Goal: Information Seeking & Learning: Find specific fact

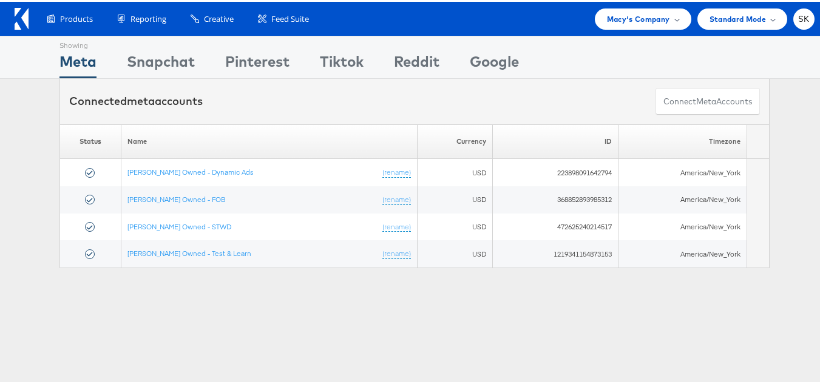
click at [16, 23] on icon at bounding box center [18, 24] width 7 height 8
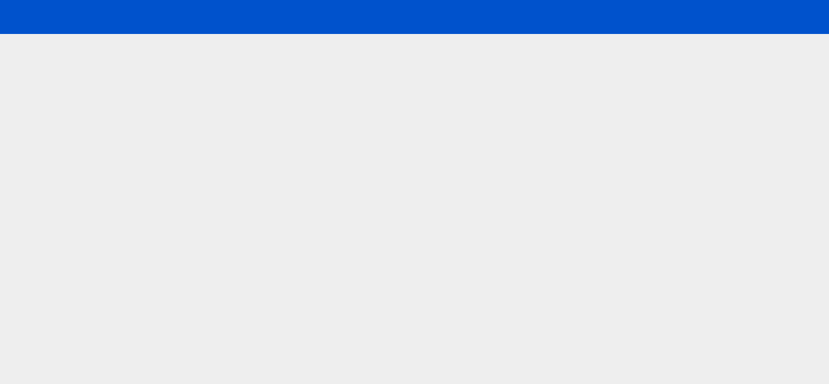
click at [634, 22] on div at bounding box center [414, 17] width 829 height 34
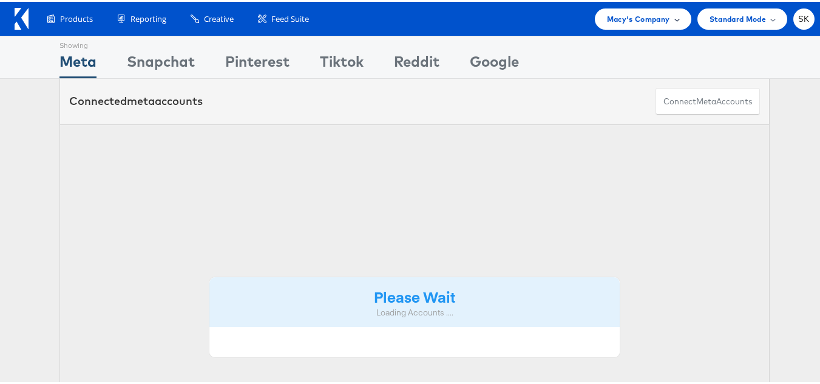
click at [643, 21] on span "Macy's Company" at bounding box center [638, 17] width 63 height 13
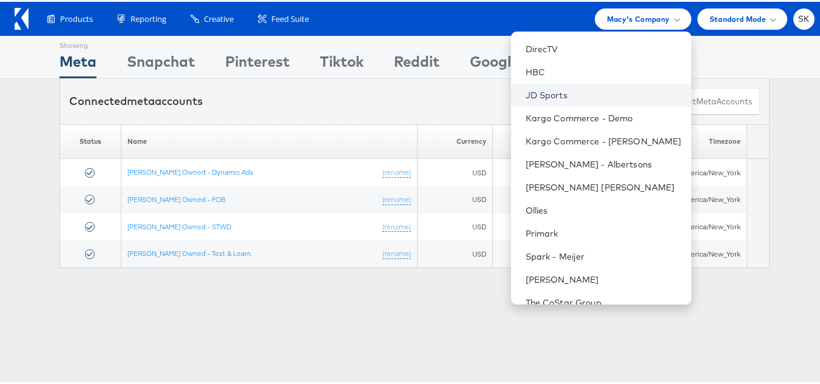
scroll to position [197, 0]
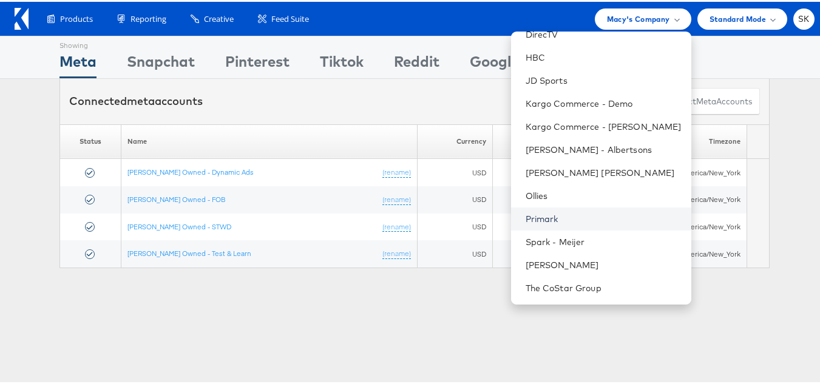
click at [535, 216] on link "Primark" at bounding box center [604, 217] width 156 height 12
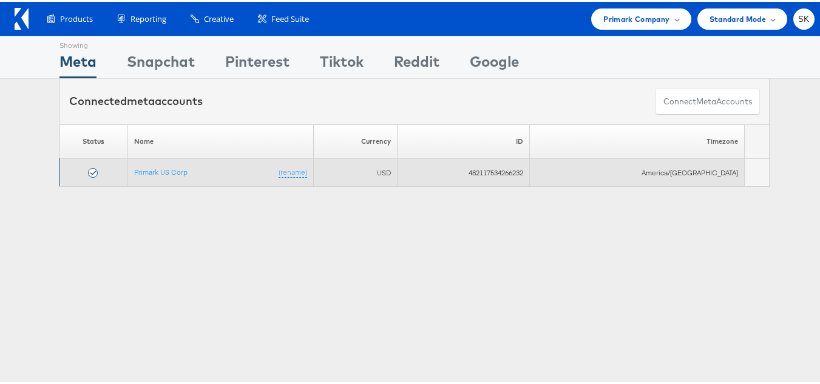
click at [174, 158] on td "Primark US Corp (rename)" at bounding box center [220, 171] width 186 height 28
click at [172, 168] on link "Primark US Corp" at bounding box center [160, 170] width 53 height 9
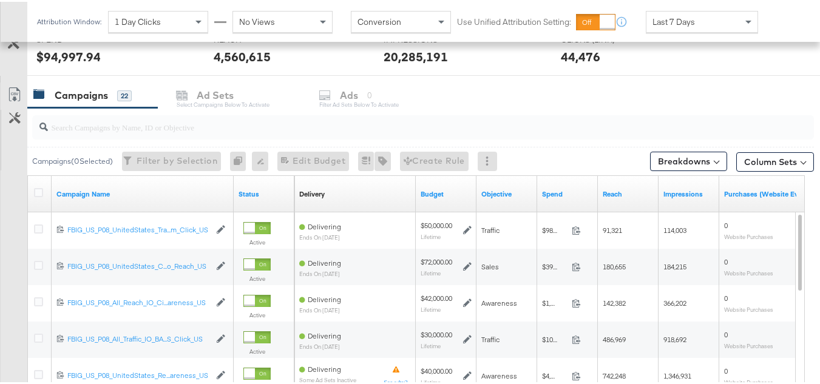
scroll to position [425, 0]
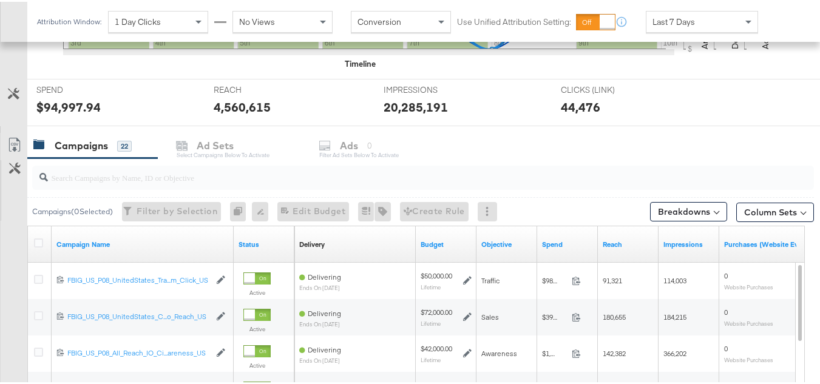
click at [37, 246] on div at bounding box center [40, 243] width 13 height 12
click at [37, 242] on icon at bounding box center [38, 241] width 9 height 9
click at [0, 0] on input "checkbox" at bounding box center [0, 0] width 0 height 0
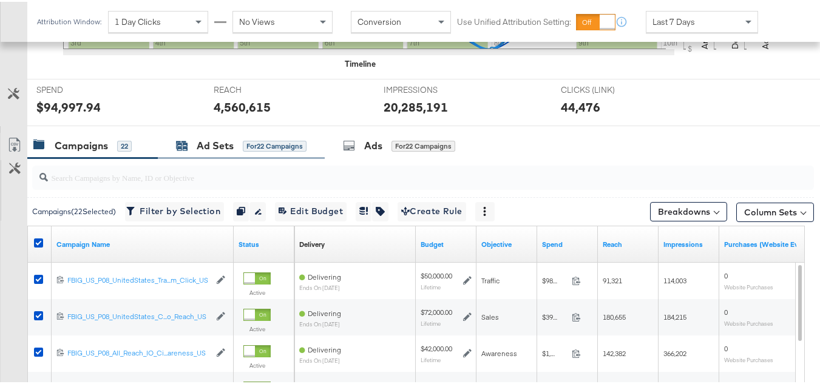
click at [259, 140] on div "for 22 Campaigns" at bounding box center [275, 144] width 64 height 11
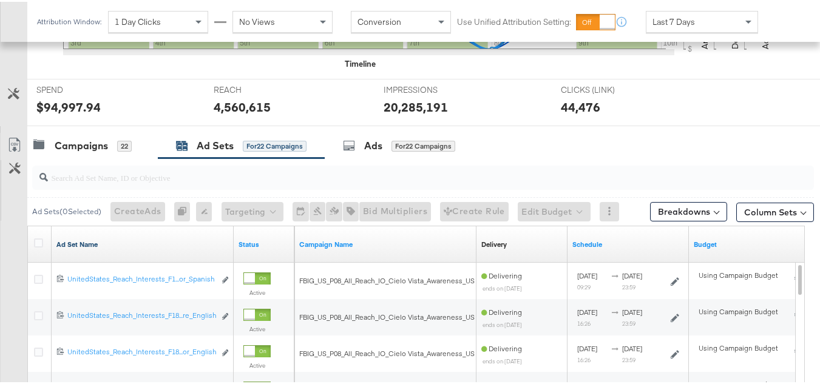
drag, startPoint x: 36, startPoint y: 241, endPoint x: 63, endPoint y: 242, distance: 26.1
click at [36, 241] on icon at bounding box center [38, 241] width 9 height 9
click at [0, 0] on input "checkbox" at bounding box center [0, 0] width 0 height 0
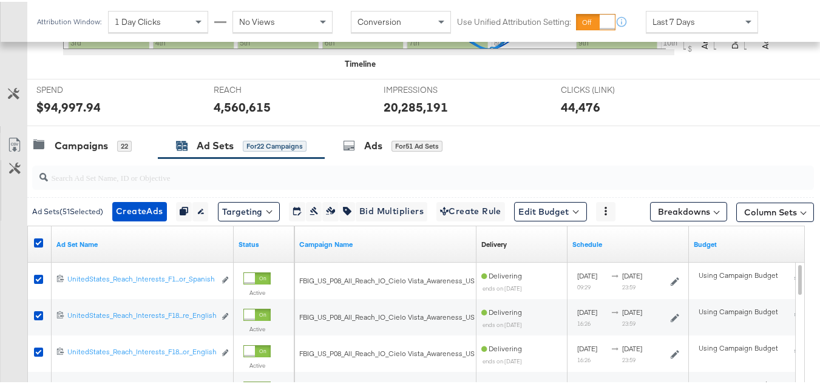
click at [406, 129] on div at bounding box center [414, 129] width 829 height 10
click at [395, 146] on div "for 51 Ad Sets" at bounding box center [417, 144] width 51 height 11
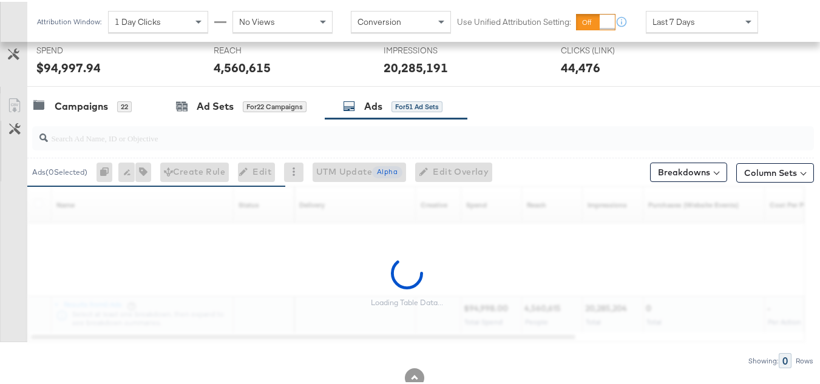
scroll to position [486, 0]
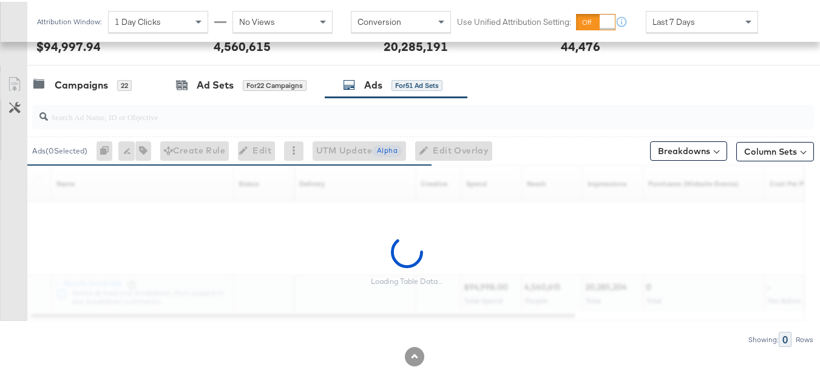
click at [185, 119] on input "search" at bounding box center [396, 110] width 697 height 24
paste input "120228088321630495"
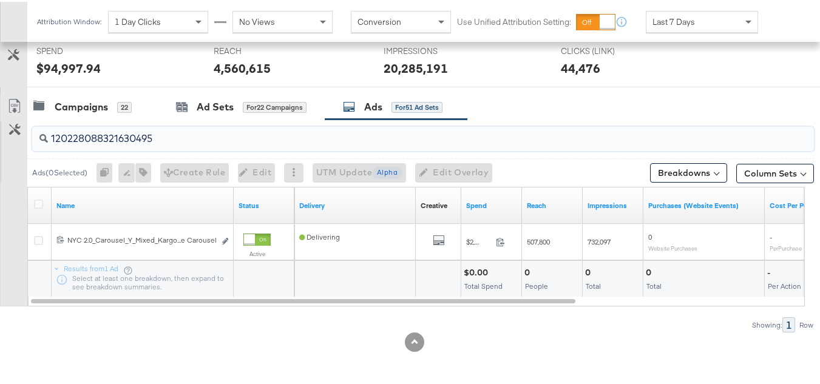
scroll to position [464, 0]
click at [33, 206] on div at bounding box center [40, 204] width 22 height 22
click at [39, 200] on icon at bounding box center [38, 202] width 9 height 9
click at [0, 0] on input "checkbox" at bounding box center [0, 0] width 0 height 0
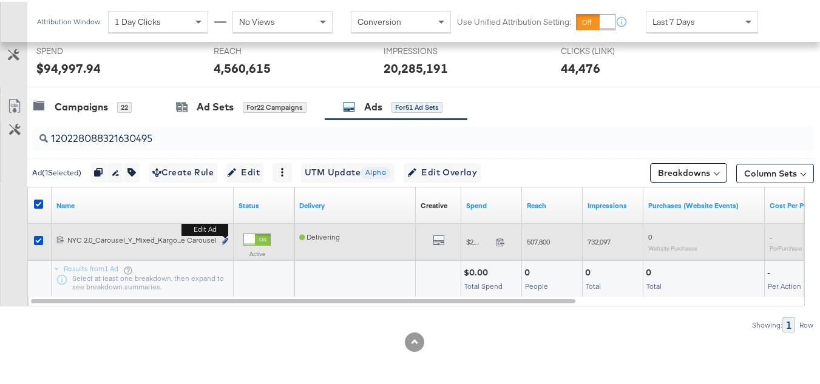
click at [225, 238] on icon "link" at bounding box center [225, 239] width 6 height 7
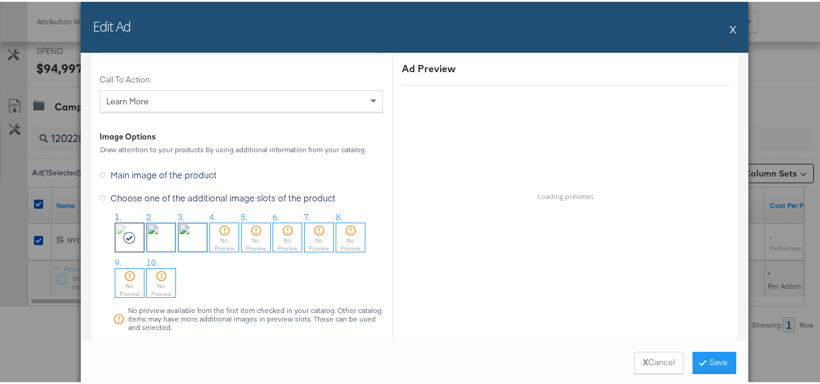
scroll to position [1214, 0]
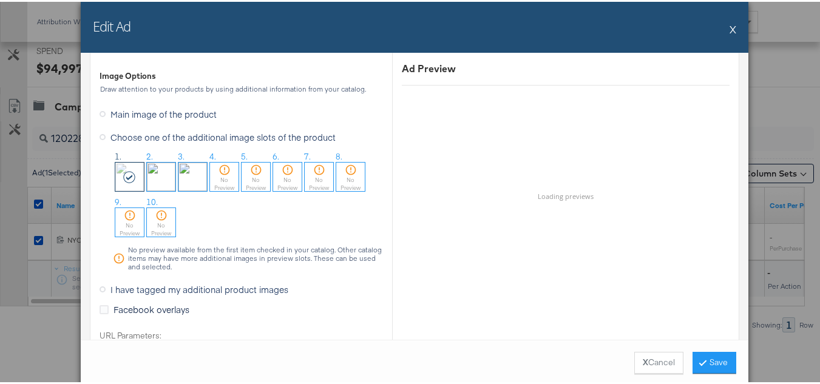
click at [724, 29] on div "Edit Ad X" at bounding box center [415, 25] width 668 height 51
click at [731, 28] on button "X" at bounding box center [733, 27] width 7 height 24
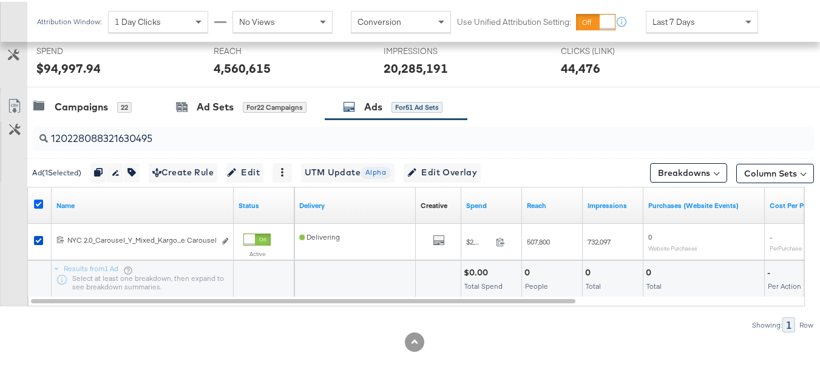
click at [38, 203] on icon at bounding box center [38, 202] width 9 height 9
click at [0, 0] on input "checkbox" at bounding box center [0, 0] width 0 height 0
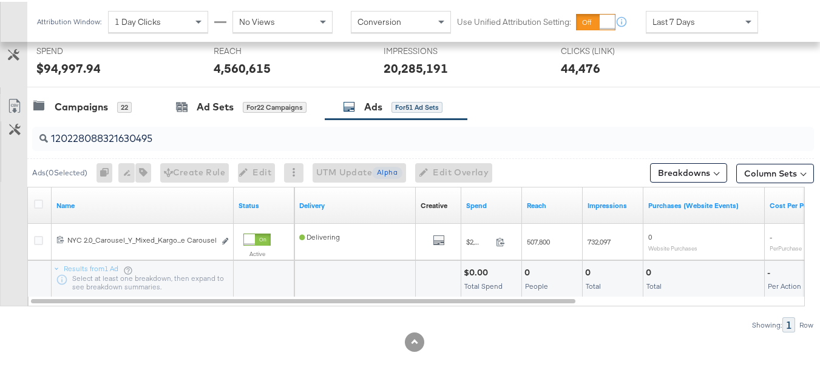
click at [165, 146] on div "120228088321630495" at bounding box center [423, 137] width 782 height 24
paste input "4"
click at [31, 200] on div at bounding box center [40, 204] width 22 height 22
click at [34, 204] on icon at bounding box center [38, 202] width 9 height 9
click at [0, 0] on input "checkbox" at bounding box center [0, 0] width 0 height 0
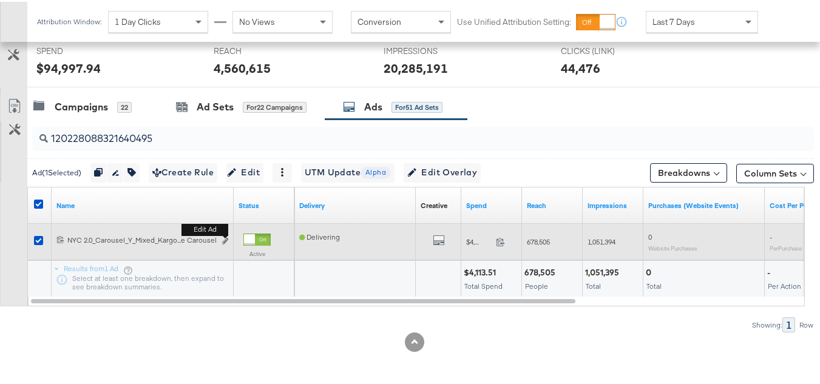
click at [224, 234] on b "Edit ad" at bounding box center [205, 228] width 47 height 13
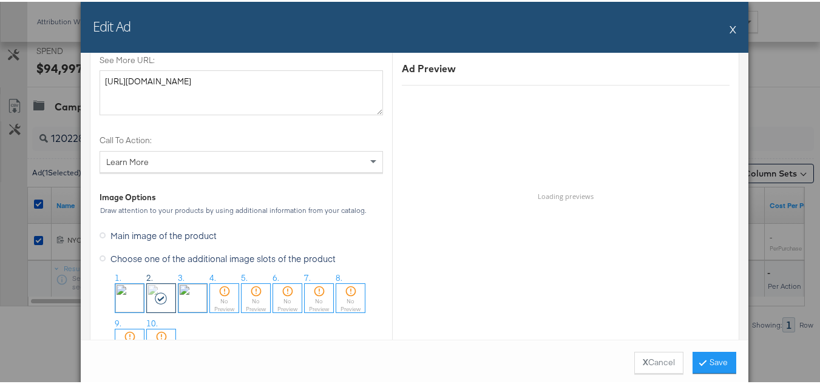
scroll to position [1153, 0]
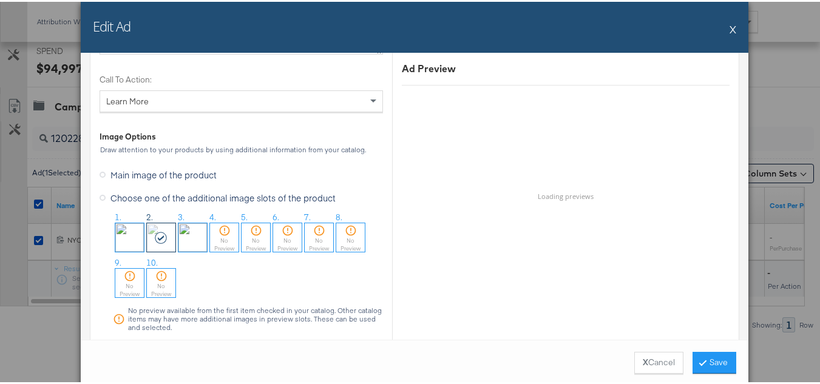
click at [730, 24] on button "X" at bounding box center [733, 27] width 7 height 24
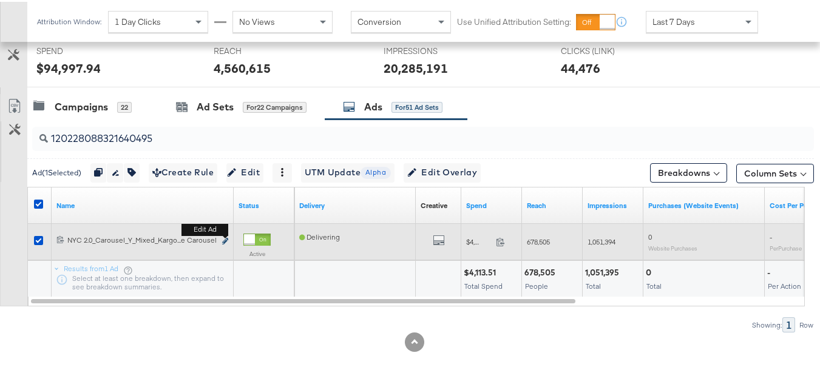
click at [223, 237] on button "Edit ad" at bounding box center [225, 240] width 7 height 13
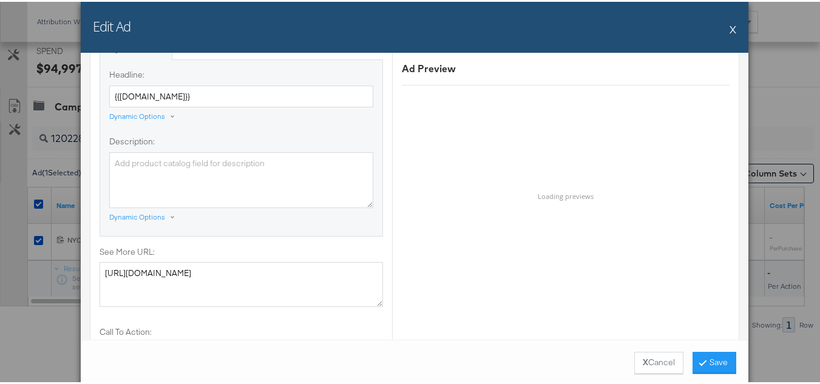
scroll to position [911, 0]
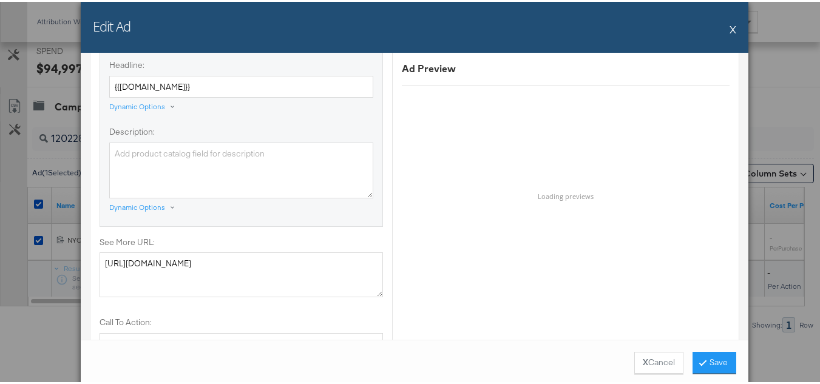
click at [730, 25] on button "X" at bounding box center [733, 27] width 7 height 24
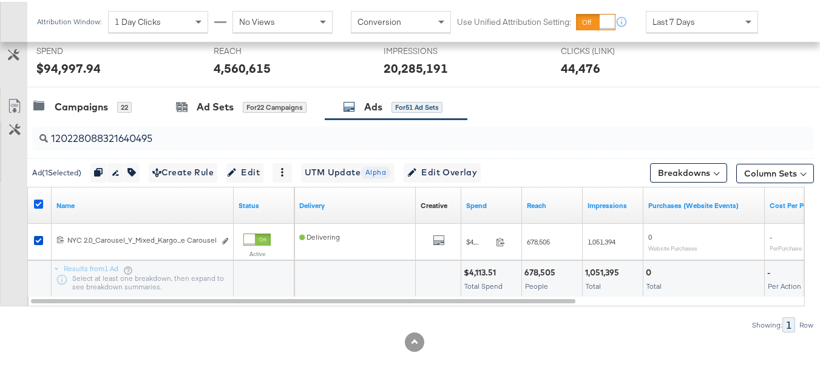
click at [39, 201] on icon at bounding box center [38, 202] width 9 height 9
click at [0, 0] on input "checkbox" at bounding box center [0, 0] width 0 height 0
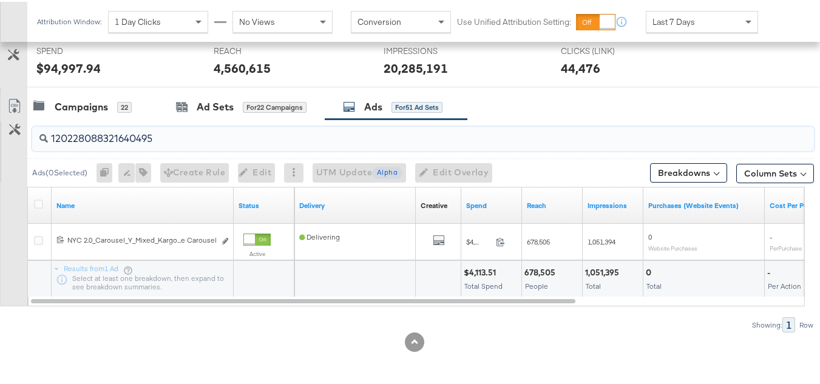
click at [219, 128] on input "120228088321640495" at bounding box center [396, 132] width 697 height 24
paste input "8"
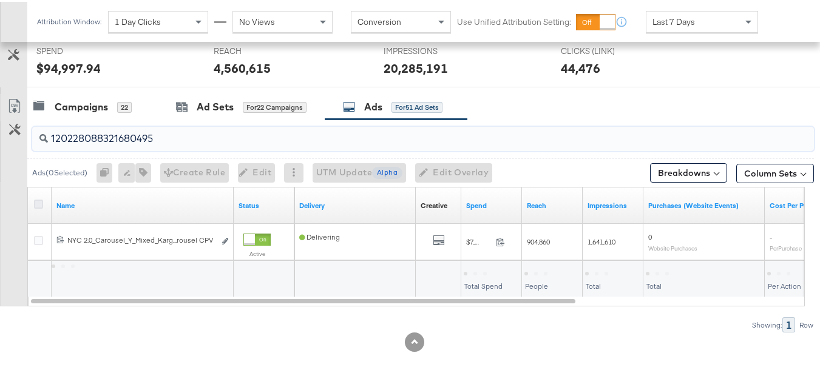
click at [40, 200] on icon at bounding box center [38, 202] width 9 height 9
click at [0, 0] on input "checkbox" at bounding box center [0, 0] width 0 height 0
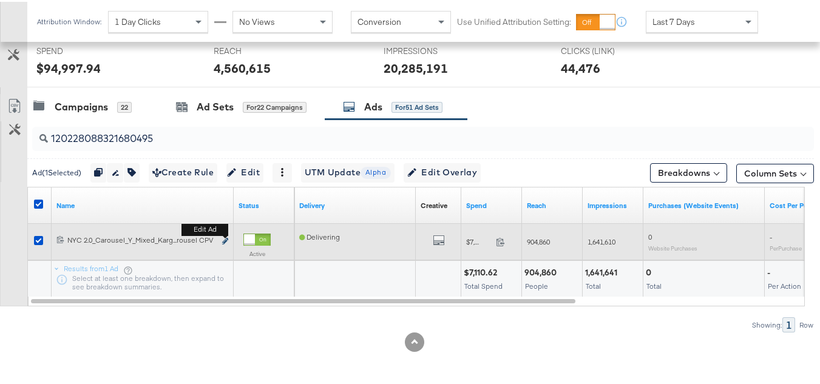
click at [224, 240] on icon "link" at bounding box center [225, 239] width 6 height 7
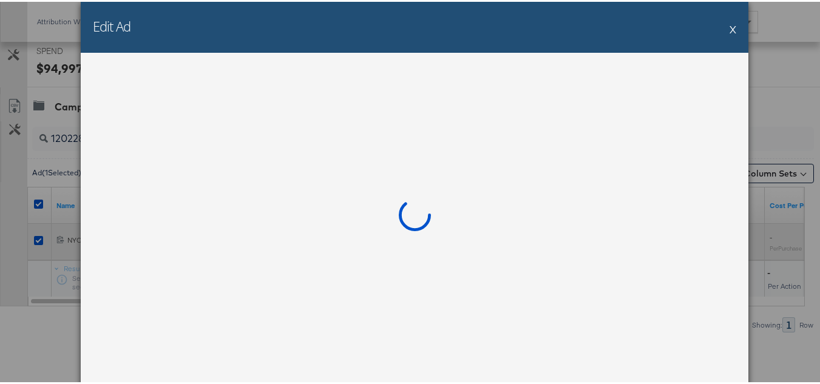
click at [224, 240] on div at bounding box center [415, 217] width 668 height 333
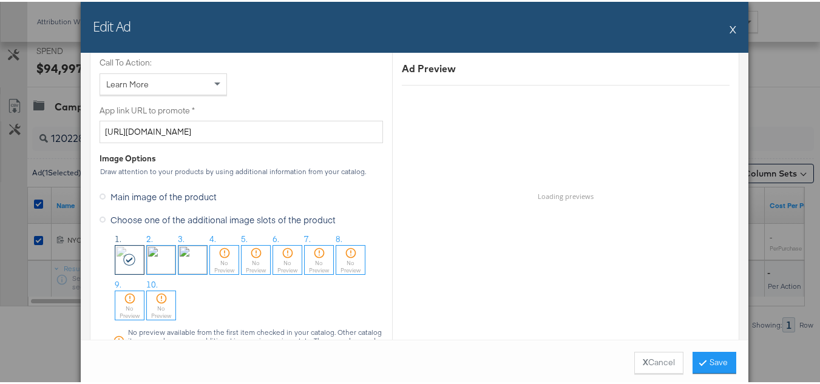
scroll to position [1032, 0]
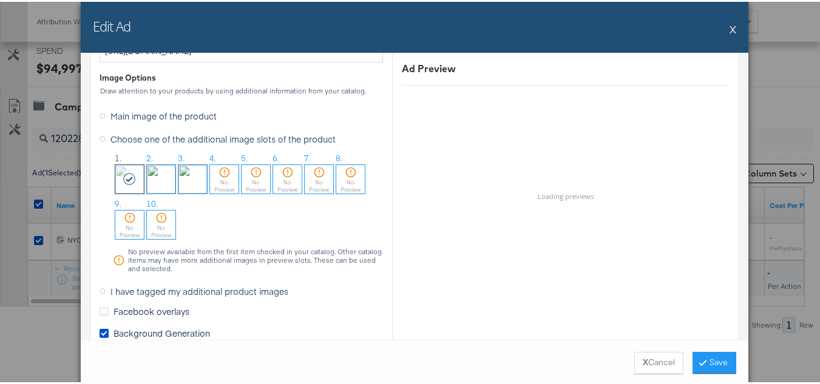
click at [724, 27] on div "Edit Ad X" at bounding box center [415, 25] width 668 height 51
click at [730, 27] on button "X" at bounding box center [733, 27] width 7 height 24
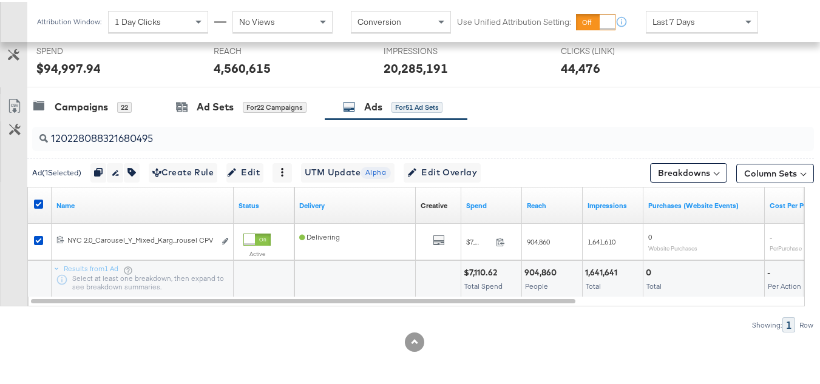
drag, startPoint x: 43, startPoint y: 201, endPoint x: 65, endPoint y: 188, distance: 25.3
click at [43, 200] on div at bounding box center [40, 204] width 13 height 12
click at [40, 199] on icon at bounding box center [38, 202] width 9 height 9
click at [0, 0] on input "checkbox" at bounding box center [0, 0] width 0 height 0
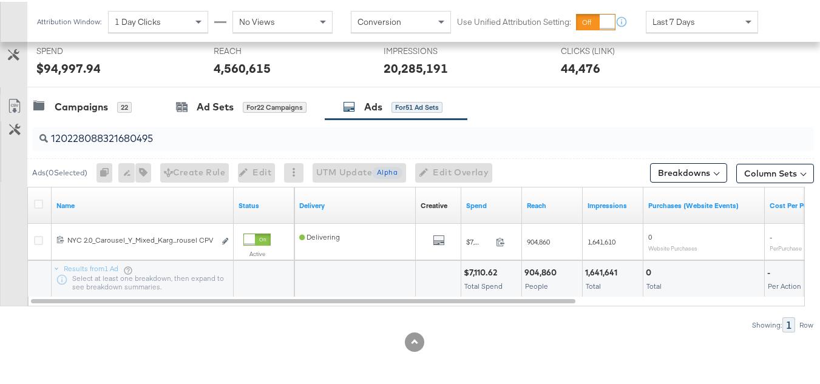
click at [161, 137] on input "120228088321680495" at bounding box center [396, 132] width 697 height 24
paste input "9094730"
click at [36, 201] on icon at bounding box center [38, 202] width 9 height 9
click at [0, 0] on input "checkbox" at bounding box center [0, 0] width 0 height 0
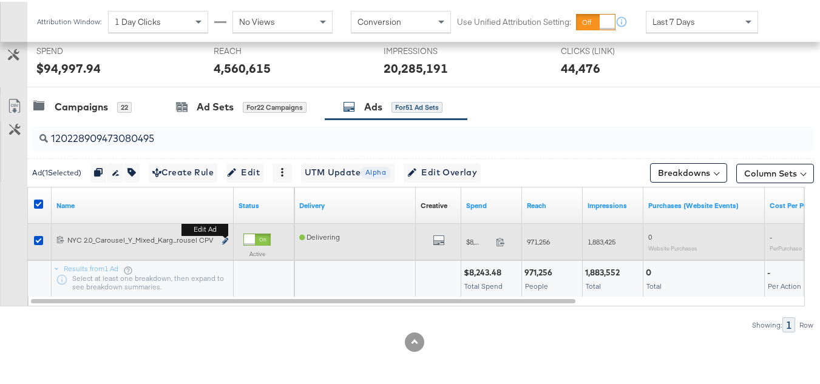
click at [222, 241] on button "Edit ad" at bounding box center [225, 240] width 7 height 13
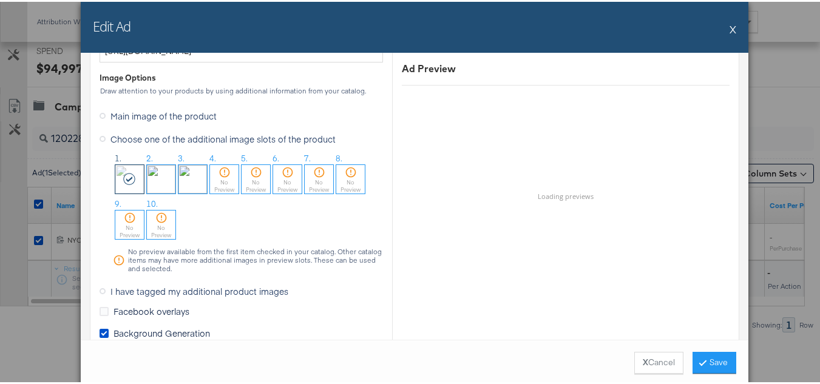
click at [721, 29] on div "Edit Ad X" at bounding box center [415, 25] width 668 height 51
click at [731, 28] on button "X" at bounding box center [733, 27] width 7 height 24
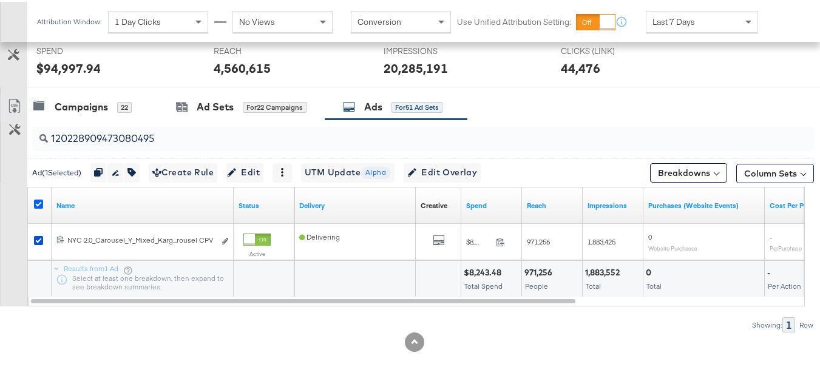
click at [35, 206] on icon at bounding box center [38, 202] width 9 height 9
click at [0, 0] on input "checkbox" at bounding box center [0, 0] width 0 height 0
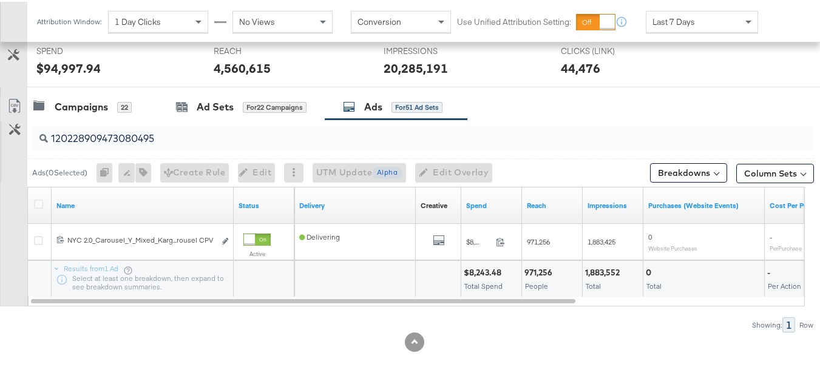
click at [171, 137] on input "120228909473080495" at bounding box center [396, 132] width 697 height 24
paste input "55233"
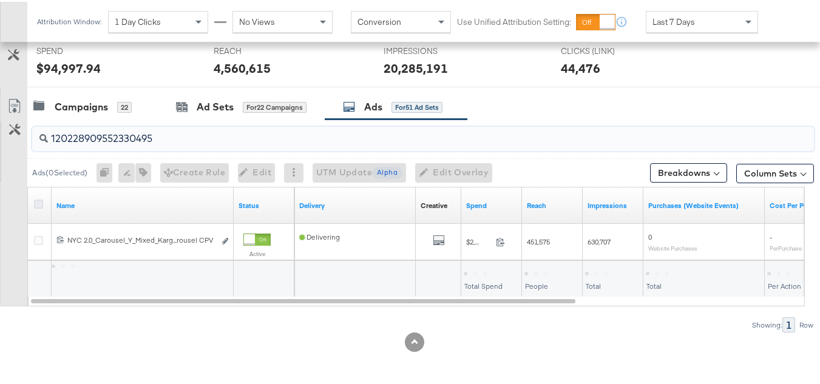
click at [38, 200] on icon at bounding box center [38, 202] width 9 height 9
click at [0, 0] on input "checkbox" at bounding box center [0, 0] width 0 height 0
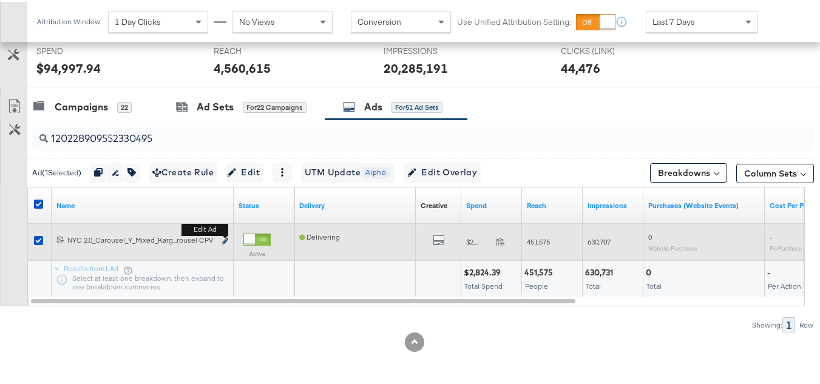
click at [226, 240] on icon "link" at bounding box center [225, 239] width 6 height 7
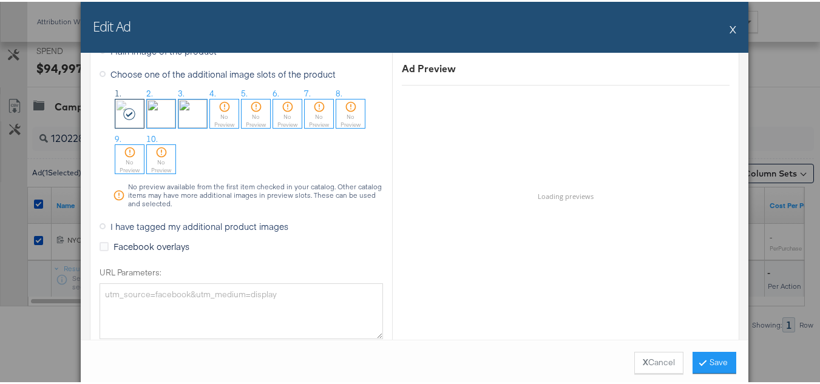
scroll to position [1217, 0]
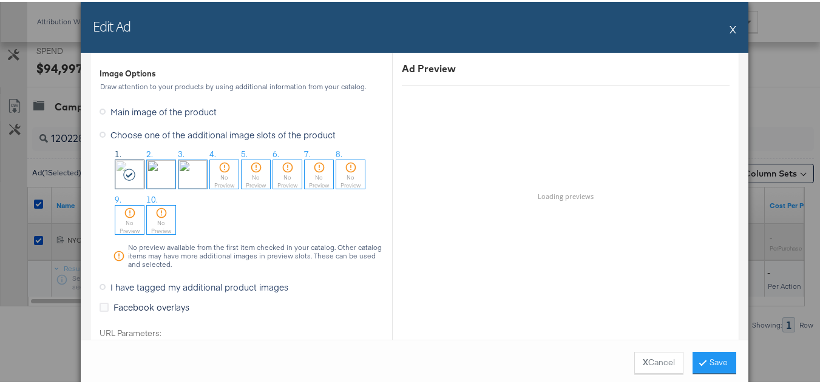
drag, startPoint x: 727, startPoint y: 28, endPoint x: 119, endPoint y: 232, distance: 641.2
click at [730, 28] on button "X" at bounding box center [733, 27] width 7 height 24
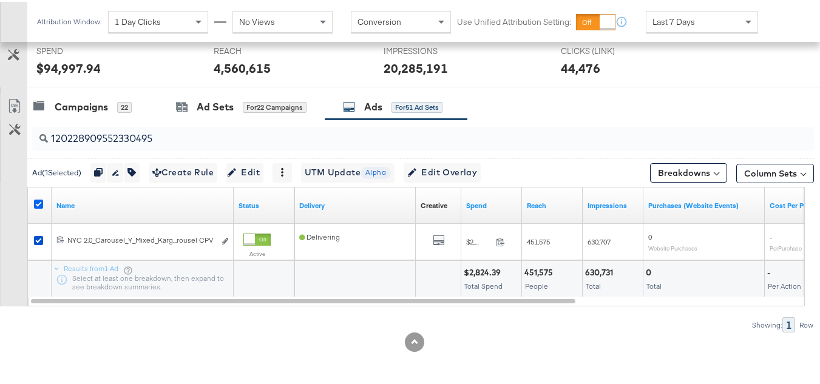
click at [38, 202] on icon at bounding box center [38, 202] width 9 height 9
click at [0, 0] on input "checkbox" at bounding box center [0, 0] width 0 height 0
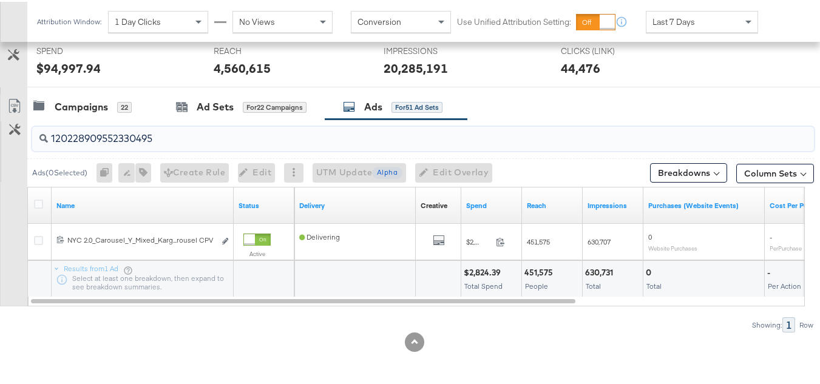
click at [191, 129] on input "120228909552330495" at bounding box center [396, 132] width 697 height 24
paste input "3091473546"
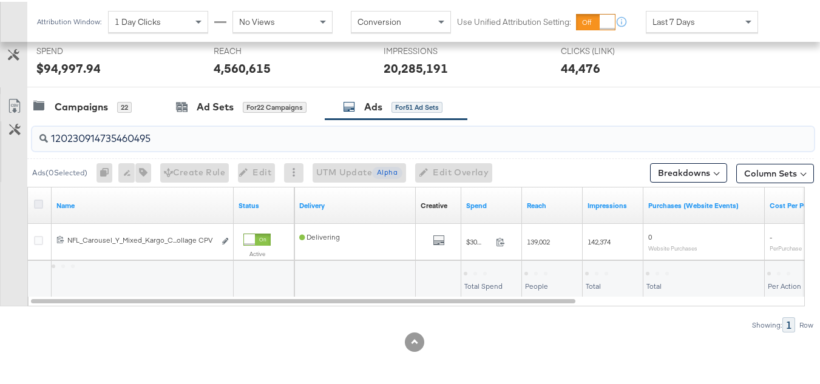
type input "120230914735460495"
click at [39, 201] on icon at bounding box center [38, 202] width 9 height 9
click at [0, 0] on input "checkbox" at bounding box center [0, 0] width 0 height 0
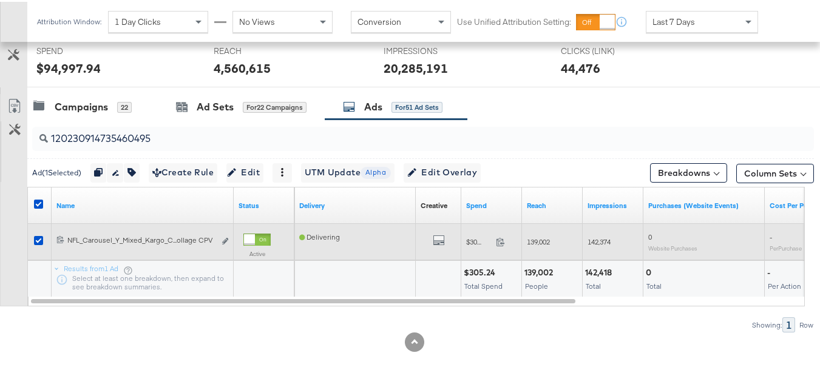
click at [221, 240] on div "Edit ad" at bounding box center [222, 240] width 14 height 13
click at [226, 240] on icon "link" at bounding box center [225, 239] width 6 height 7
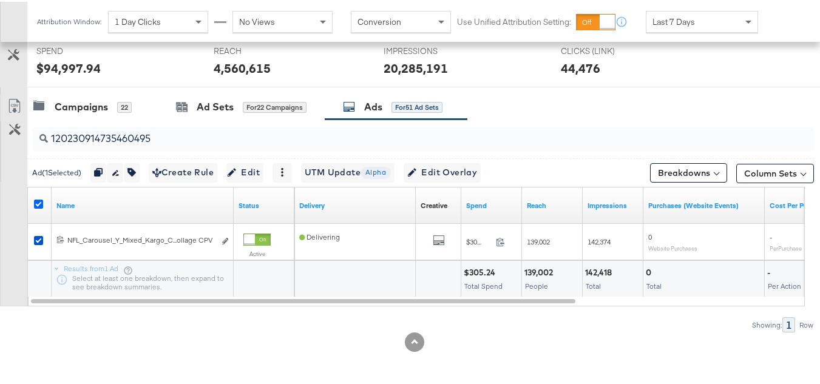
click at [38, 199] on icon at bounding box center [38, 202] width 9 height 9
click at [0, 0] on input "checkbox" at bounding box center [0, 0] width 0 height 0
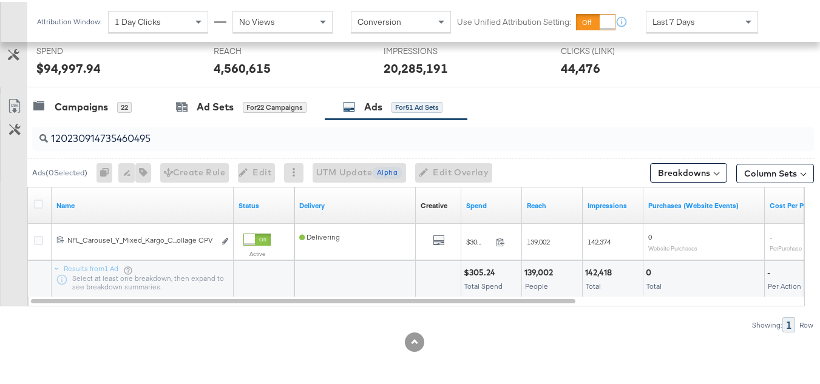
scroll to position [0, 0]
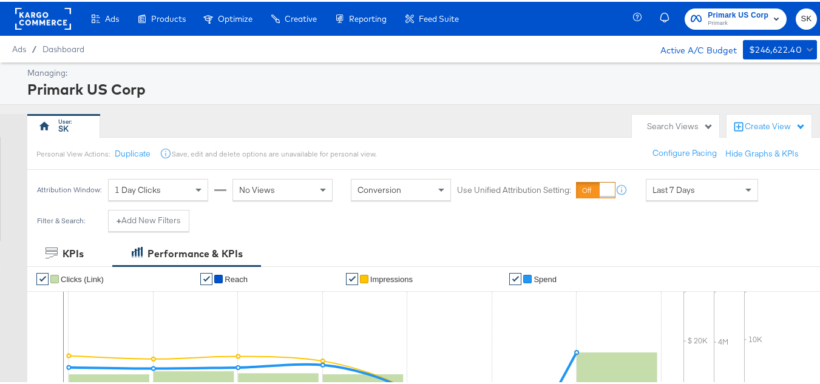
click at [19, 17] on rect at bounding box center [43, 17] width 56 height 22
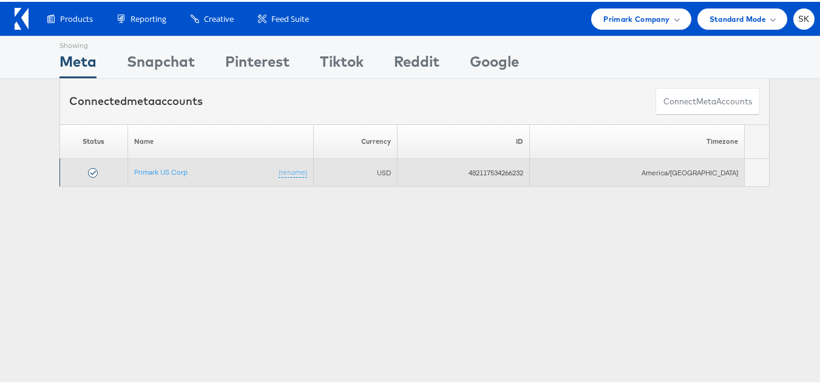
click at [170, 165] on td "Primark US Corp (rename)" at bounding box center [220, 171] width 186 height 28
click at [170, 168] on link "Primark US Corp" at bounding box center [160, 170] width 53 height 9
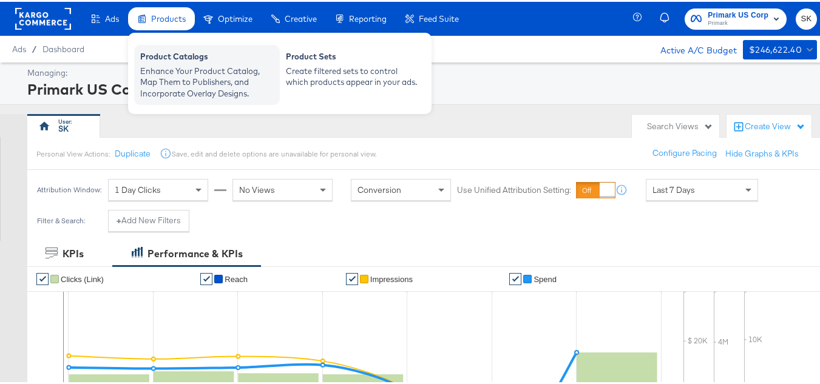
click at [174, 70] on div "Enhance Your Product Catalog, Map Them to Publishers, and Incorporate Overlay D…" at bounding box center [207, 81] width 134 height 34
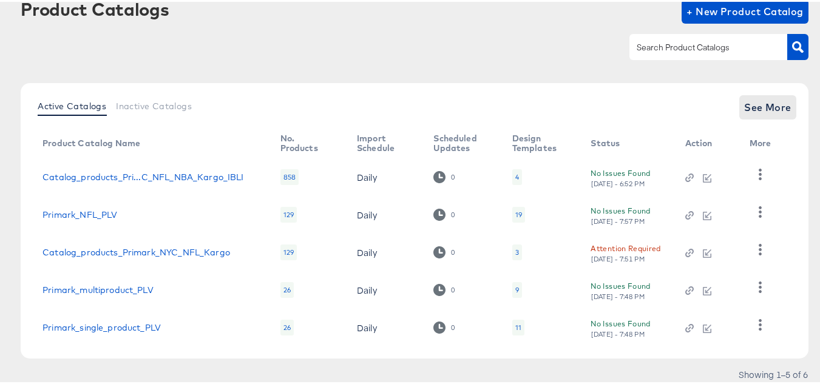
scroll to position [55, 0]
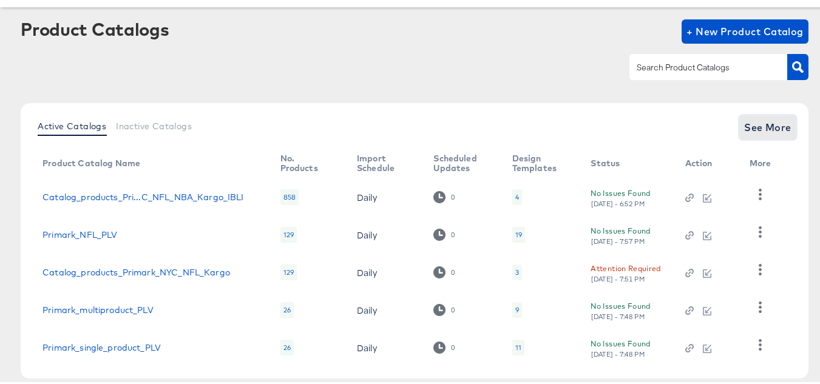
click at [771, 123] on span "See More" at bounding box center [767, 125] width 47 height 17
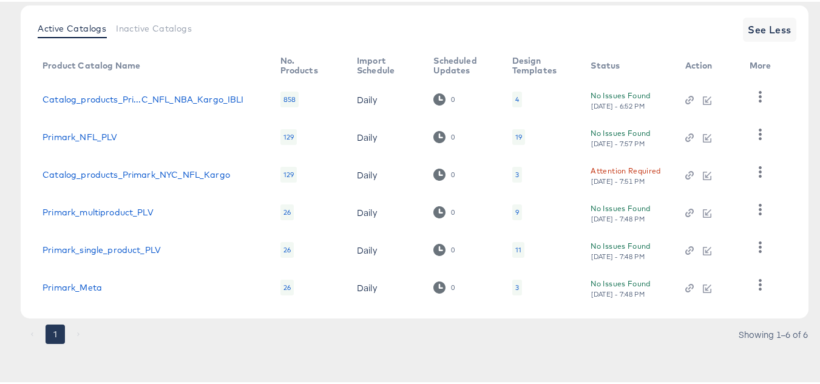
scroll to position [154, 0]
click at [62, 287] on link "Primark_Meta" at bounding box center [71, 285] width 59 height 10
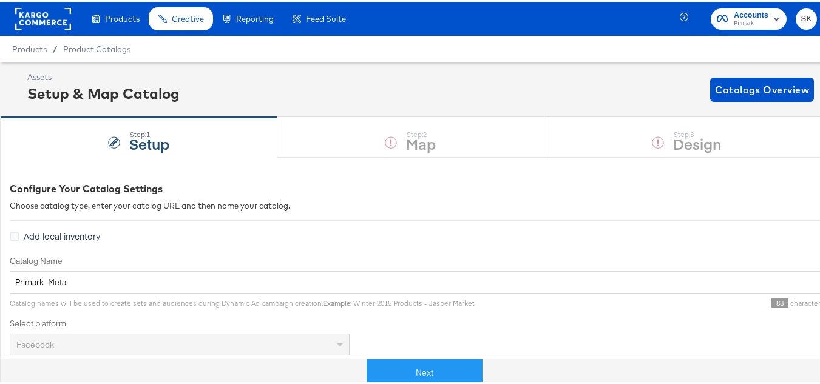
click at [402, 357] on div "Next" at bounding box center [424, 371] width 847 height 28
click at [405, 375] on button "Next" at bounding box center [425, 371] width 116 height 27
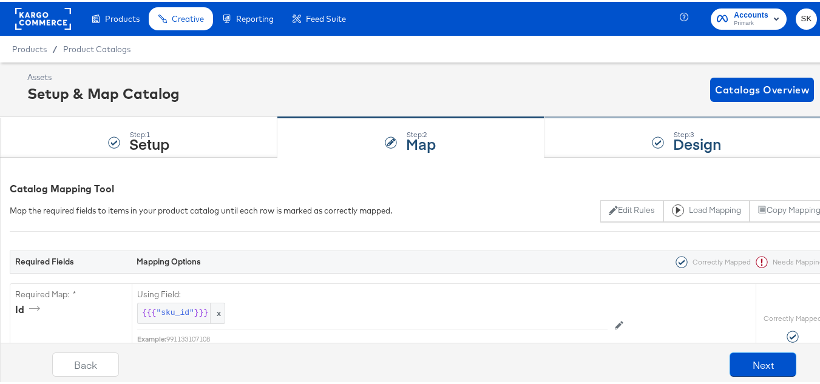
click at [673, 132] on strong "Design" at bounding box center [697, 142] width 48 height 20
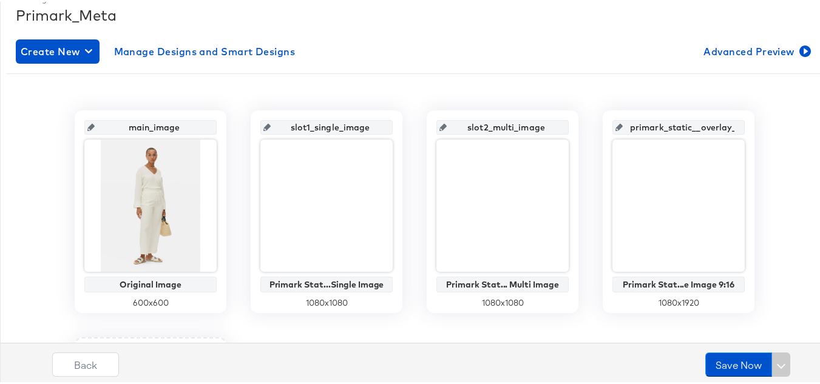
scroll to position [179, 0]
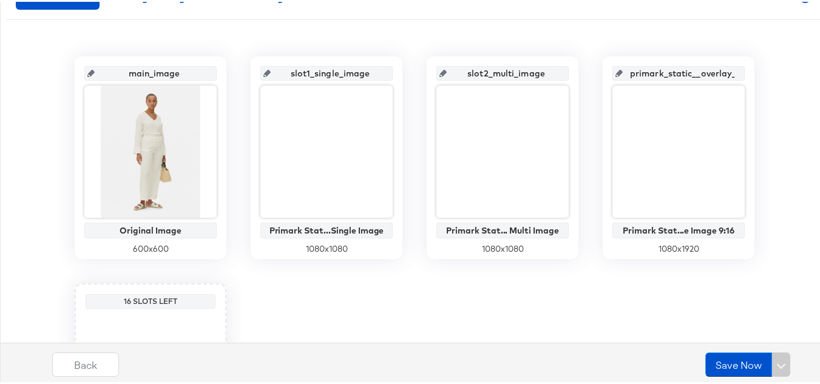
scroll to position [118, 0]
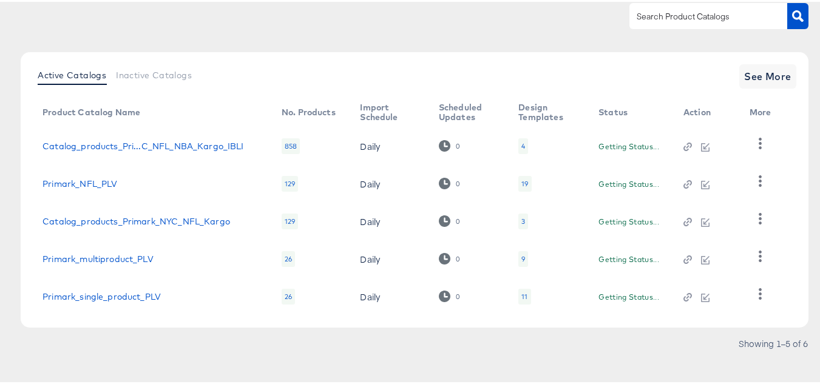
scroll to position [107, 0]
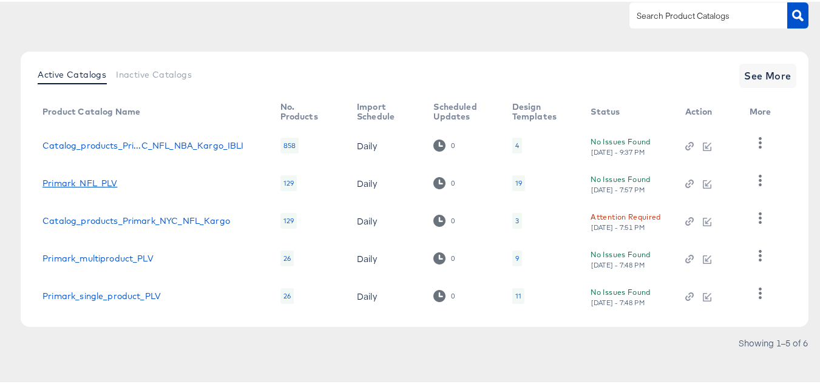
click at [93, 177] on link "Primark_NFL_PLV" at bounding box center [79, 182] width 75 height 10
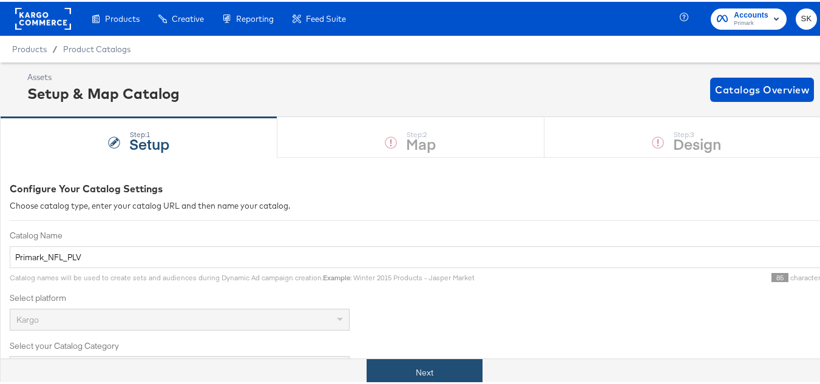
click at [424, 370] on button "Next" at bounding box center [425, 371] width 116 height 27
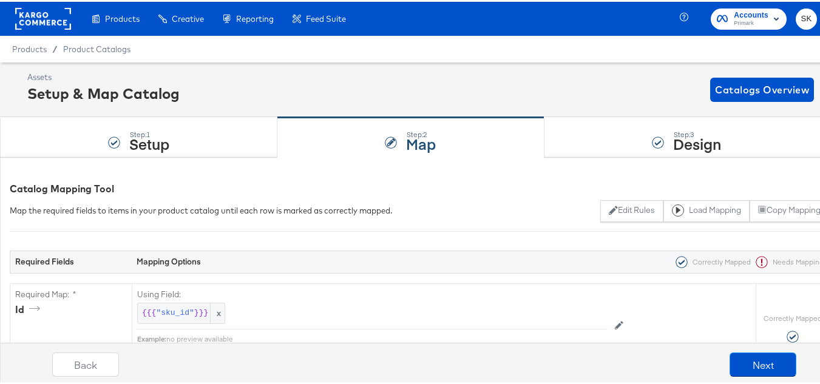
click at [718, 144] on div "Step: 3 Design" at bounding box center [687, 136] width 285 height 40
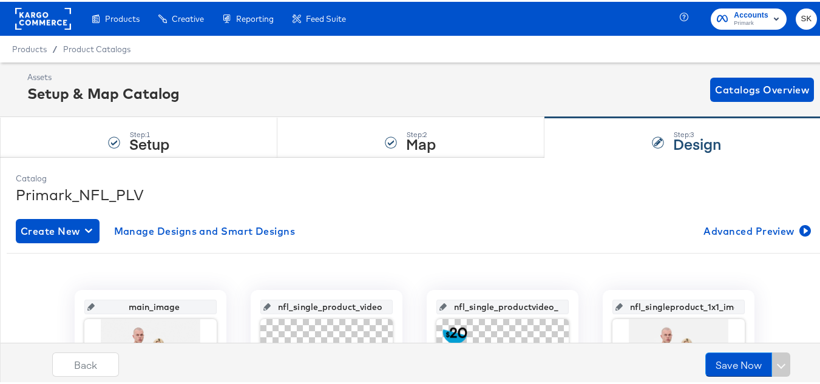
click at [30, 28] on div at bounding box center [43, 17] width 56 height 34
click at [29, 22] on rect at bounding box center [43, 17] width 56 height 22
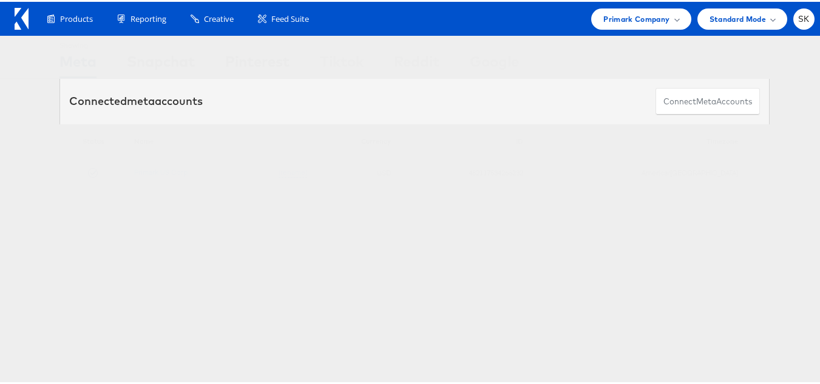
click at [640, 28] on div "Products Product Catalogs Enhance Your Product Catalog, Map Them to Publishers,…" at bounding box center [414, 17] width 829 height 34
click at [626, 24] on div "Primark Company" at bounding box center [641, 17] width 100 height 21
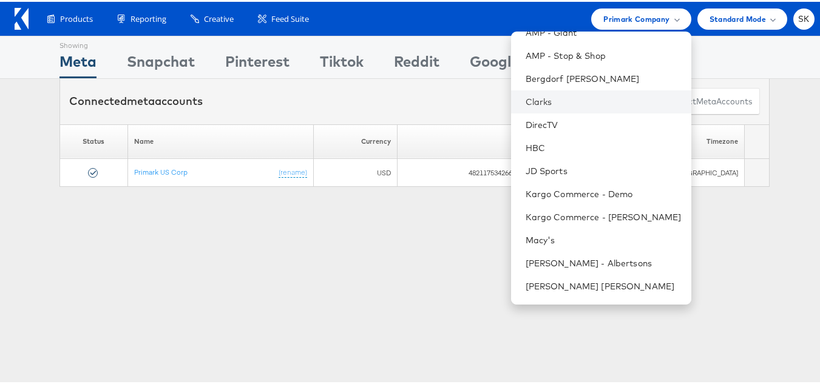
scroll to position [197, 0]
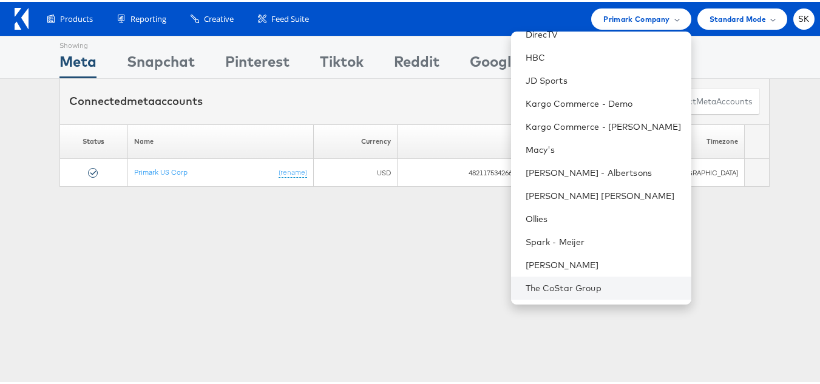
click at [574, 278] on li "The CoStar Group" at bounding box center [601, 286] width 180 height 23
click at [569, 287] on link "The CoStar Group" at bounding box center [604, 286] width 156 height 12
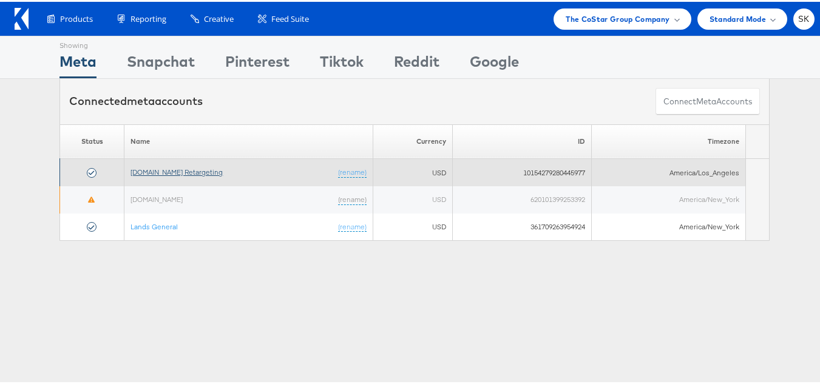
click at [195, 166] on link "[DOMAIN_NAME] Retargeting" at bounding box center [177, 170] width 92 height 9
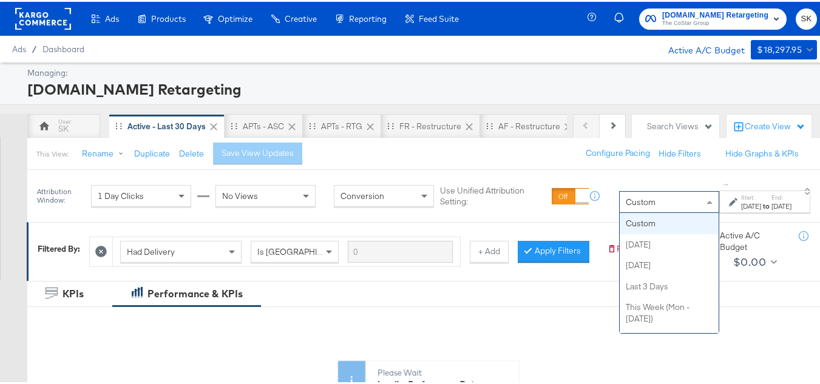
click at [620, 193] on div "Custom" at bounding box center [669, 200] width 99 height 21
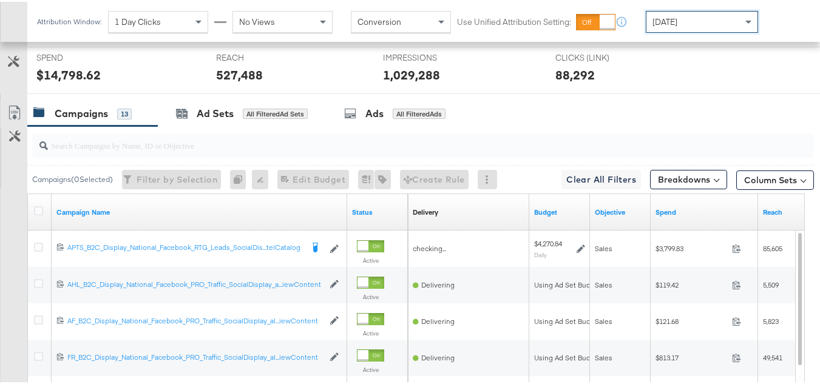
scroll to position [546, 0]
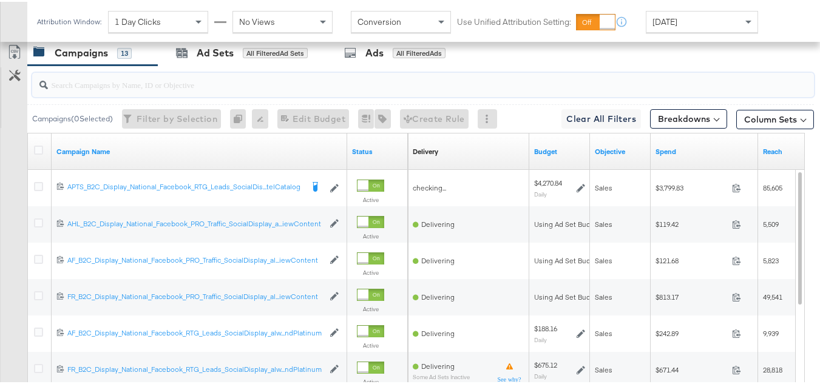
click at [139, 90] on input "search" at bounding box center [396, 78] width 697 height 24
paste input "APTS_B2C_Display_National_Facebook_RTG_Leads_SocialDisplay_Retargeting_Diamond_…"
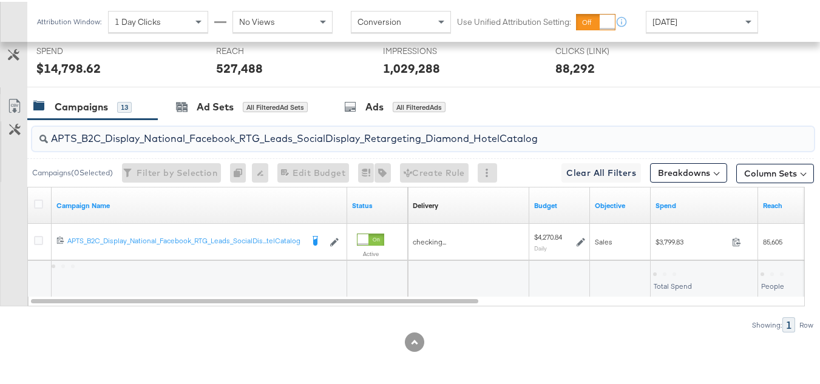
scroll to position [509, 0]
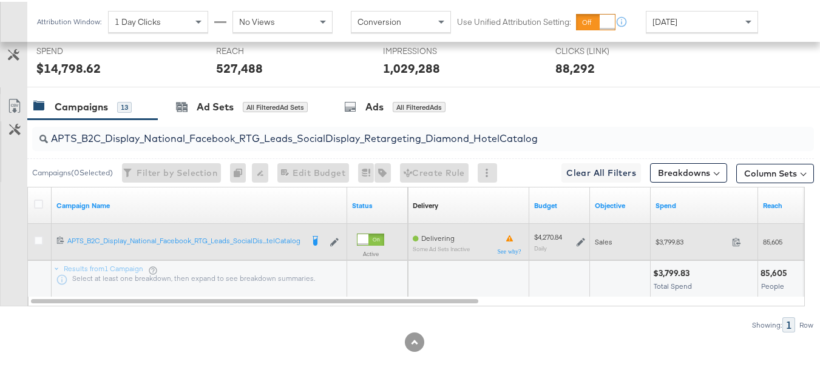
click at [663, 247] on div "$3,799.83 3799.83" at bounding box center [704, 240] width 107 height 19
copy div "$3,799.83"
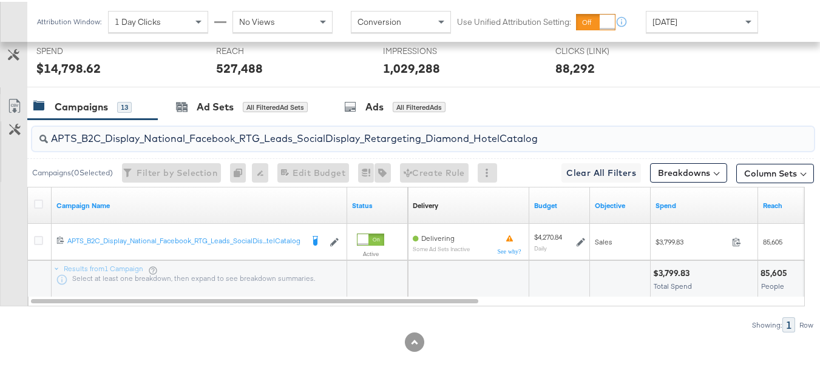
click at [201, 131] on input "APTS_B2C_Display_National_Facebook_RTG_Leads_SocialDisplay_Retargeting_Diamond_…" at bounding box center [396, 132] width 697 height 24
paste input "alwayson_Retargeting_DARE24_DiamondPlatinum"
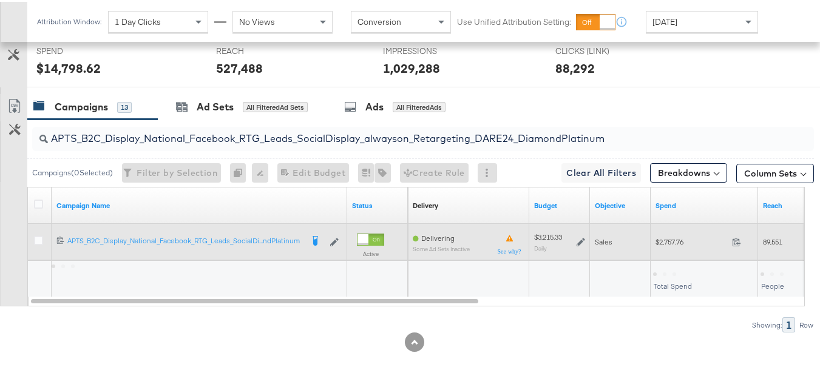
click at [680, 245] on span "$2,757.76" at bounding box center [692, 240] width 72 height 9
copy div "$2,757.76"
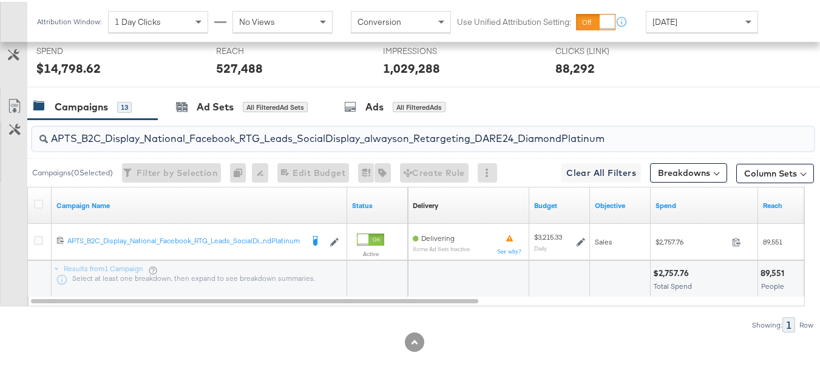
click at [261, 135] on input "APTS_B2C_Display_National_Facebook_RTG_Leads_SocialDisplay_alwayson_Retargeting…" at bounding box center [396, 132] width 697 height 24
paste input "FR_B2C_Display_National_Facebook_RTG_Leads_SocialDisplay_alwayson_Retargeting_FR"
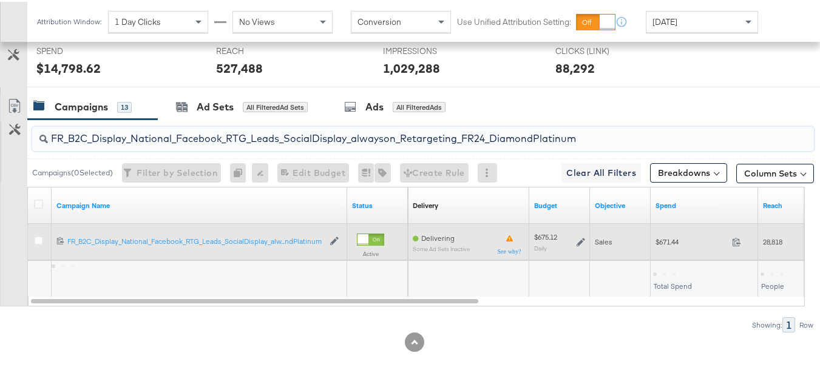
click at [654, 237] on div "$671.44 671.44" at bounding box center [704, 240] width 107 height 19
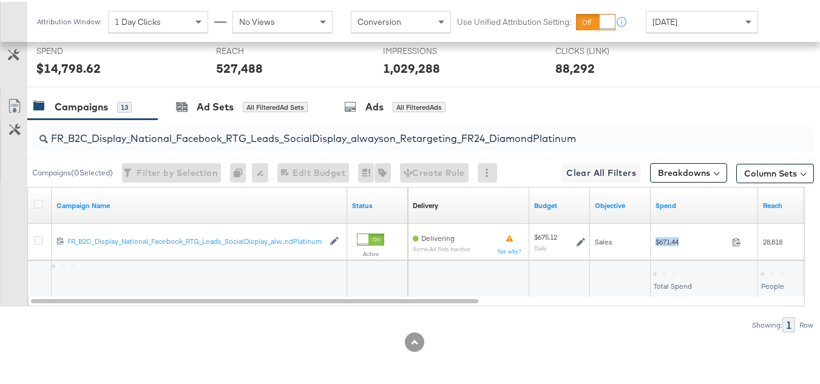
copy div "$671.44"
click at [261, 128] on input "FR_B2C_Display_National_Facebook_RTG_Leads_SocialDisplay_alwayson_Retargeting_F…" at bounding box center [396, 132] width 697 height 24
paste input "AF_B2C_Display_National_Facebook_RTG_Leads_SocialDisplay_alwayson_Retargeting_AF"
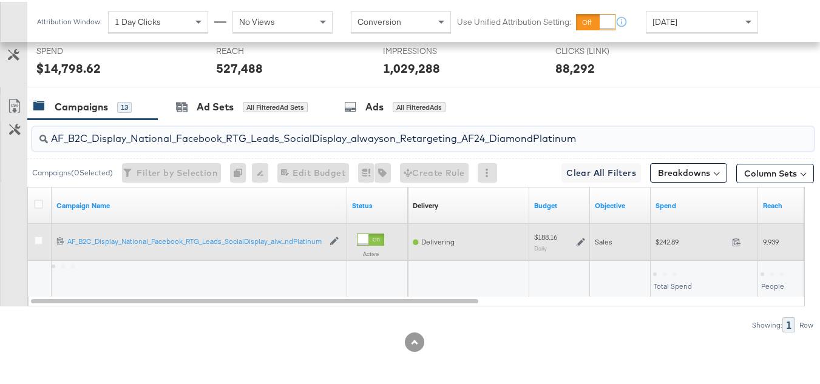
click at [672, 237] on span "$242.89" at bounding box center [692, 240] width 72 height 9
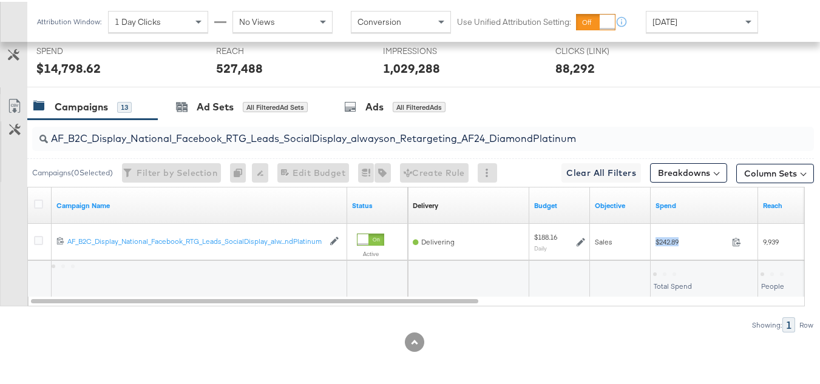
copy div "$242.89"
click at [296, 125] on input "AF_B2C_Display_National_Facebook_RTG_Leads_SocialDisplay_alwayson_Retargeting_A…" at bounding box center [396, 132] width 697 height 24
paste input "HL_B2C_Display_National_Facebook_RTG_Leads_SocialDisplay_alwayson_Retargeting_A…"
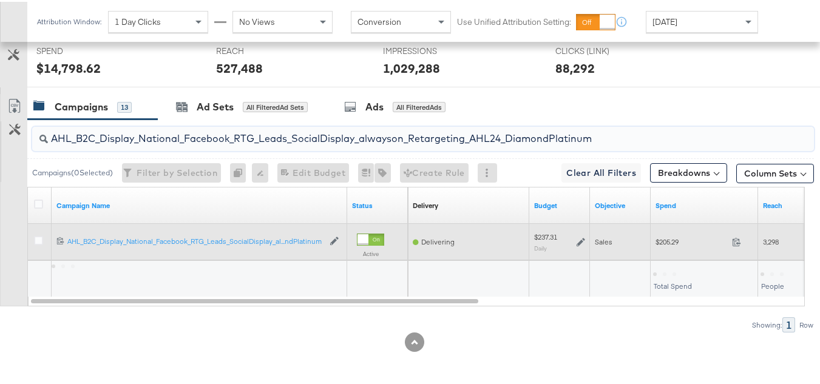
click at [676, 236] on span "$205.29" at bounding box center [692, 240] width 72 height 9
copy div "$205.29"
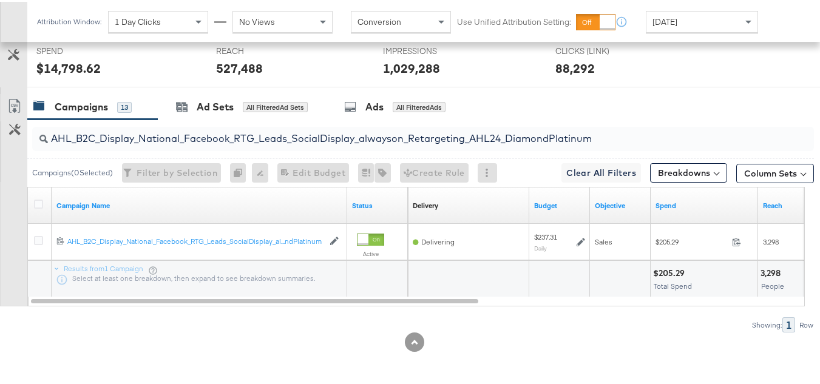
click at [319, 131] on input "AHL_B2C_Display_National_Facebook_RTG_Leads_SocialDisplay_alwayson_Retargeting_…" at bounding box center [396, 132] width 697 height 24
paste input "PTS_B2C_Display_National_Facebook_PRO_Traffic_SocialDisplay_alwayson_ASC_DARE24…"
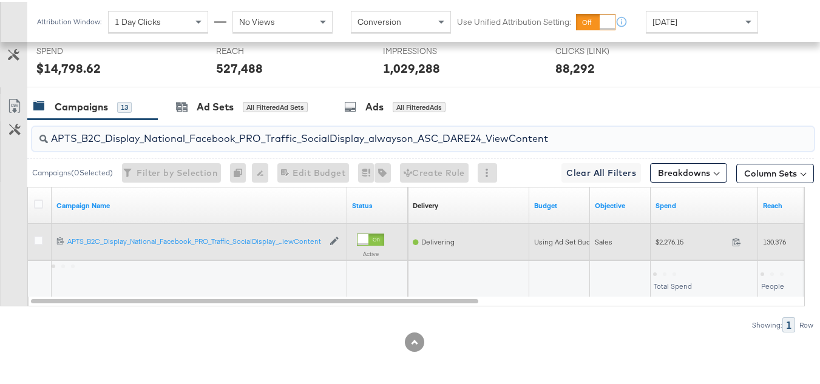
click at [677, 236] on span "$2,276.15" at bounding box center [692, 240] width 72 height 9
copy div "$2,276.15"
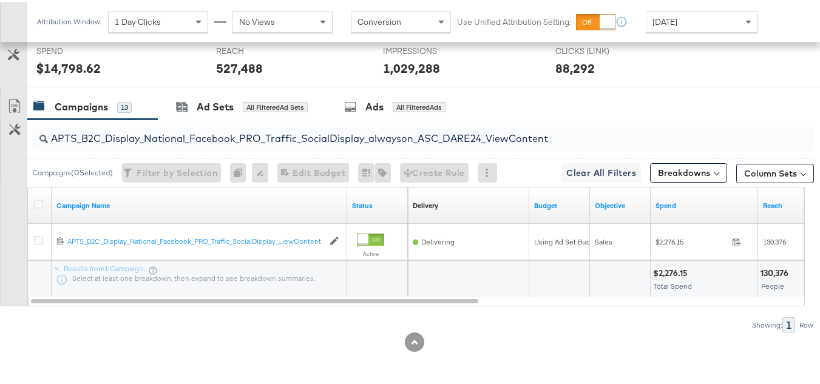
click at [243, 146] on div "APTS_B2C_Display_National_Facebook_PRO_Traffic_SocialDisplay_alwayson_ASC_DARE2…" at bounding box center [423, 137] width 782 height 24
paste input "Leads_SocialDisplay_alwayson_ASC_DARE24_Purchase"
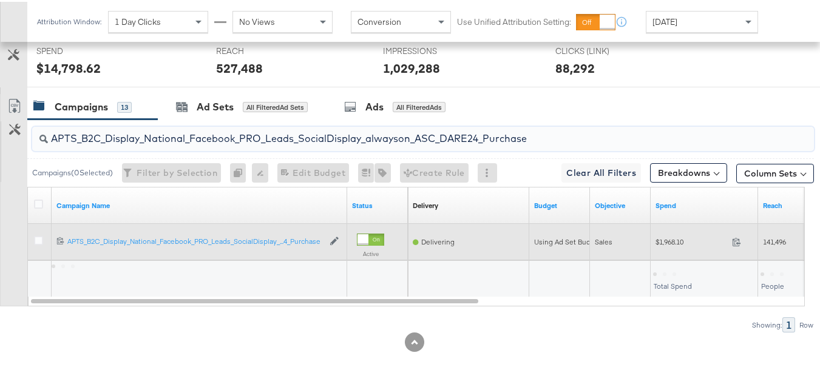
click at [680, 244] on span "$1,968.10" at bounding box center [692, 240] width 72 height 9
copy div "$1,968.10"
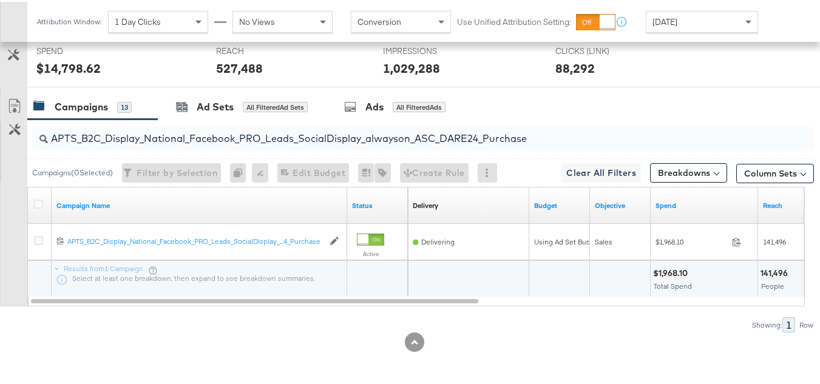
click at [269, 139] on input "APTS_B2C_Display_National_Facebook_PRO_Leads_SocialDisplay_alwayson_ASC_DARE24_…" at bounding box center [396, 132] width 697 height 24
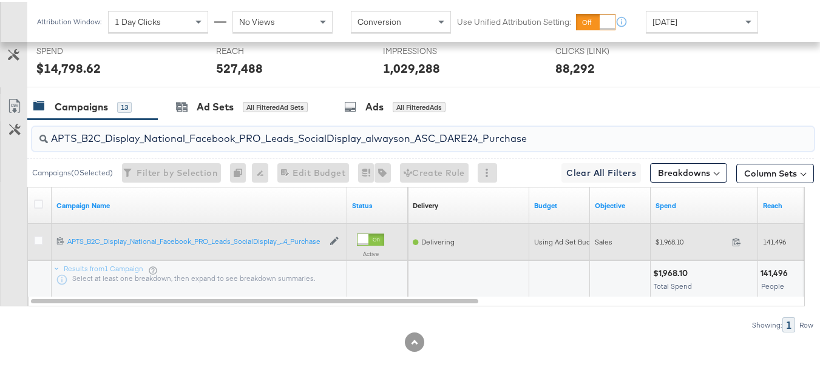
paste input "F_B2C_Display_National_Facebook_PRO_Traffic_SocialDisplay_alwayson_ASC_AF24_Vie…"
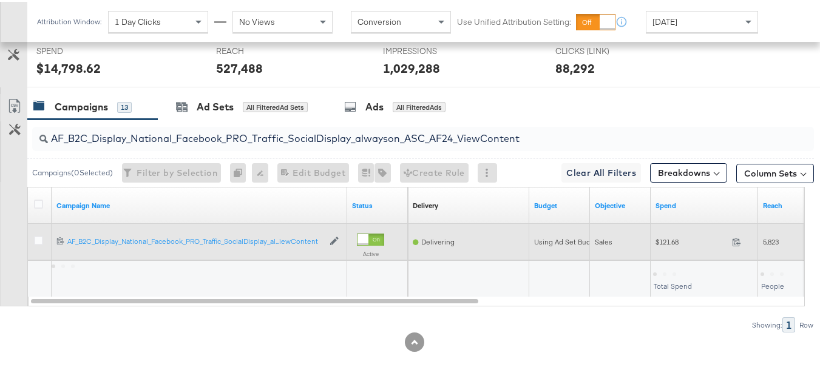
click at [657, 236] on span "$121.68" at bounding box center [692, 240] width 72 height 9
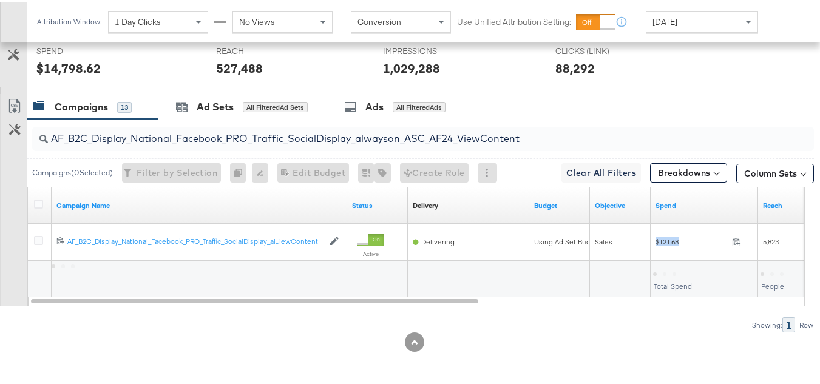
copy div "$121.68"
click at [270, 137] on input "AF_B2C_Display_National_Facebook_PRO_Traffic_SocialDisplay_alwayson_ASC_AF24_Vi…" at bounding box center [396, 132] width 697 height 24
paste input "FR_B2C_Display_National_Facebook_PRO_Traffic_SocialDisplay_alwayson_ASC_FR"
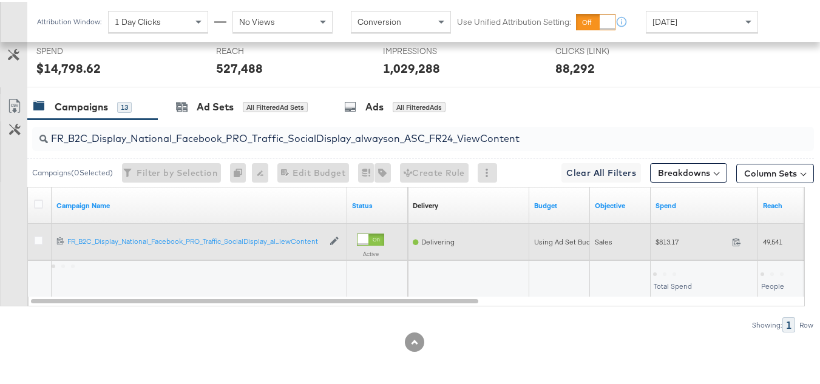
click at [675, 250] on div "$813.17 813.17" at bounding box center [704, 240] width 107 height 36
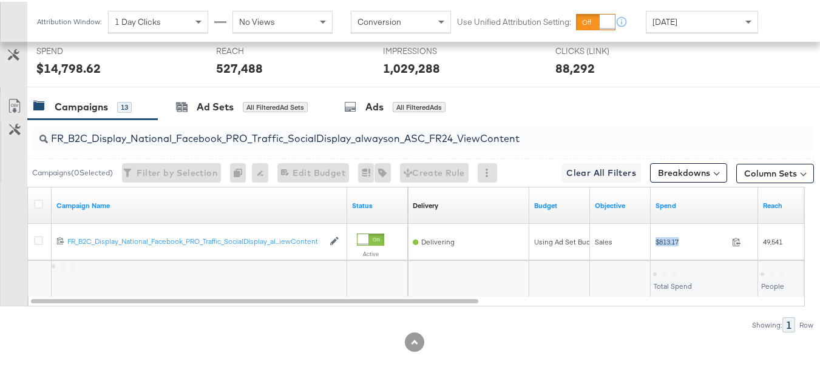
copy div "$813.17"
click at [287, 141] on input "FR_B2C_Display_National_Facebook_PRO_Traffic_SocialDisplay_alwayson_ASC_FR24_Vi…" at bounding box center [396, 132] width 697 height 24
paste input "AHL_B2C_Display_National_Facebook_PRO_Traffic_SocialDisplay_alwayson_ASC_AHL"
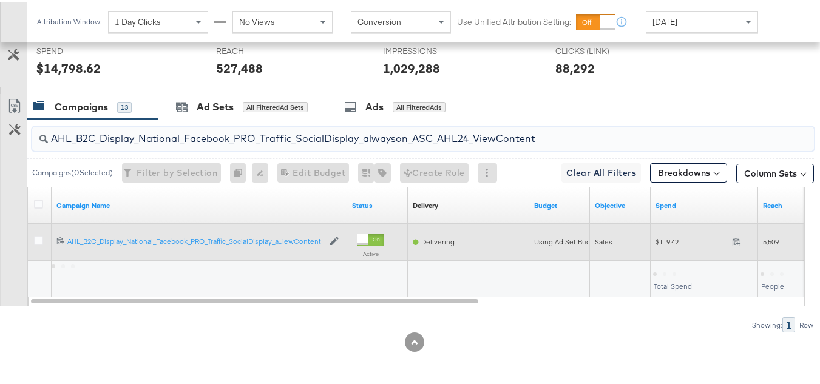
type input "AHL_B2C_Display_National_Facebook_PRO_Traffic_SocialDisplay_alwayson_ASC_AHL24_…"
click at [677, 246] on div "$119.42 119.42" at bounding box center [704, 240] width 107 height 19
copy div "$119.42"
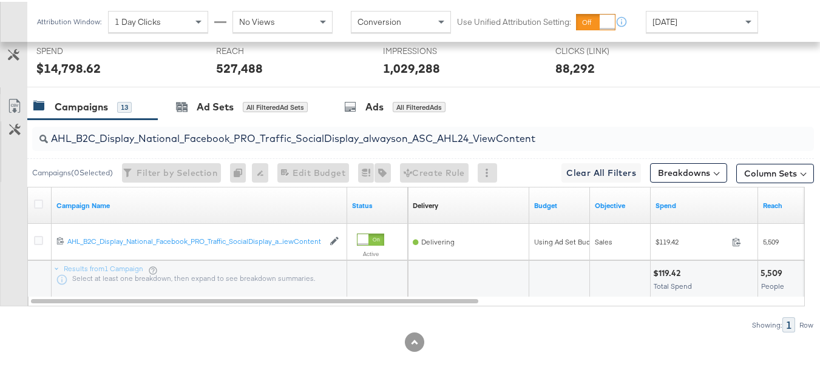
click at [649, 311] on div "AHL_B2C_Display_National_Facebook_PRO_Traffic_SocialDisplay_alwayson_ASC_AHL24_…" at bounding box center [407, 224] width 814 height 213
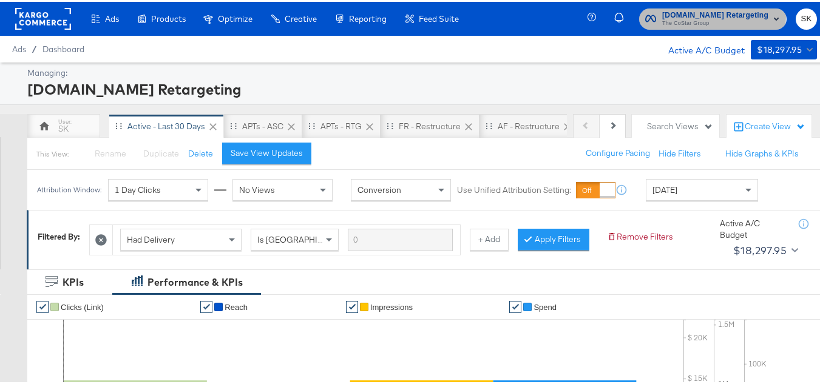
click at [682, 14] on span "[DOMAIN_NAME] Retargeting" at bounding box center [715, 13] width 106 height 13
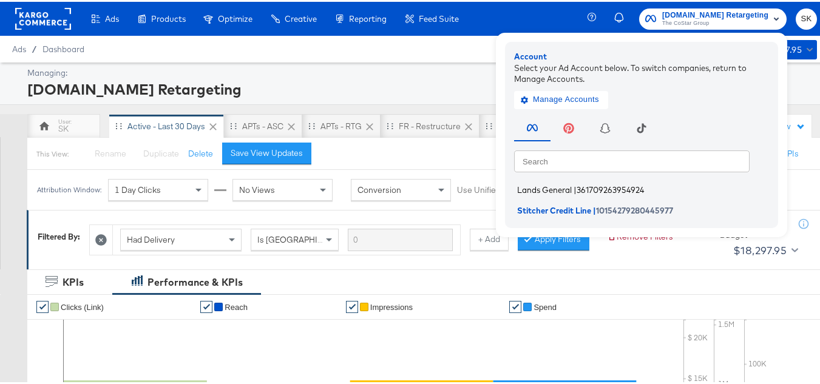
click at [537, 180] on li "Lands General | 361709263954924" at bounding box center [644, 189] width 261 height 18
click at [537, 185] on span "Lands General" at bounding box center [544, 188] width 55 height 10
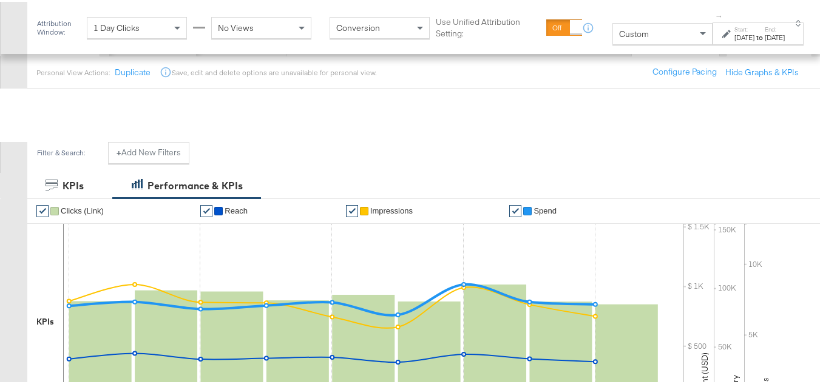
scroll to position [182, 0]
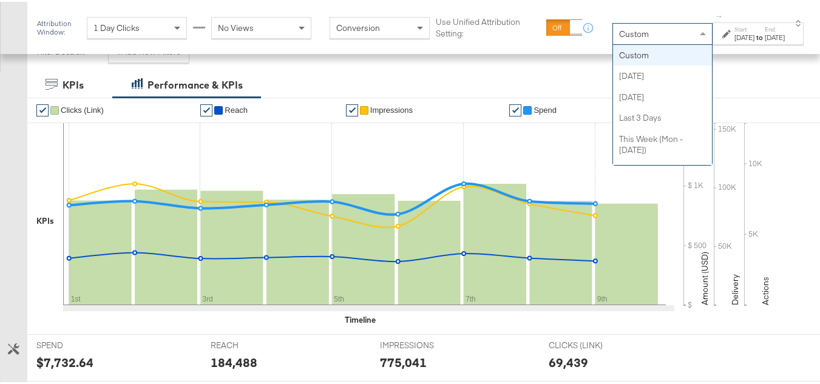
click at [619, 37] on span "Custom" at bounding box center [634, 32] width 30 height 11
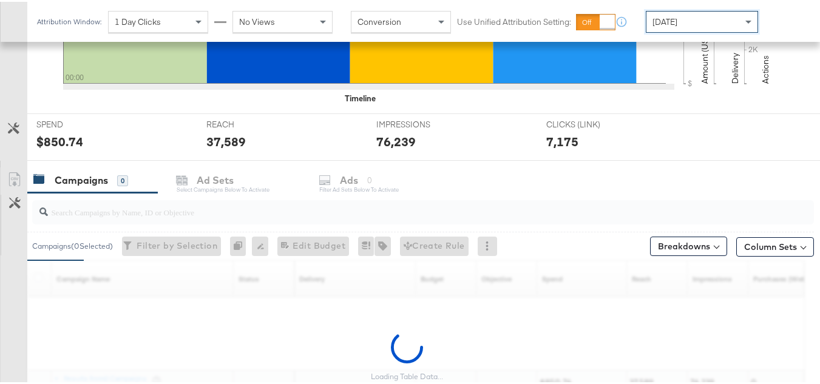
scroll to position [500, 0]
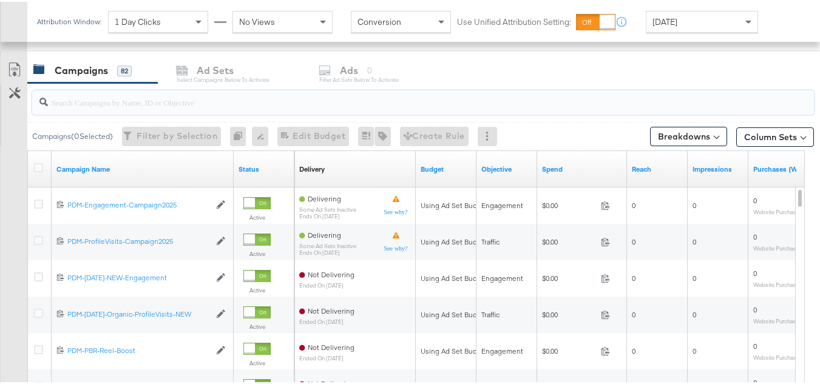
click at [131, 103] on input "search" at bounding box center [396, 96] width 697 height 24
paste input "B2C_LAND_KC_RT_Sig_24"
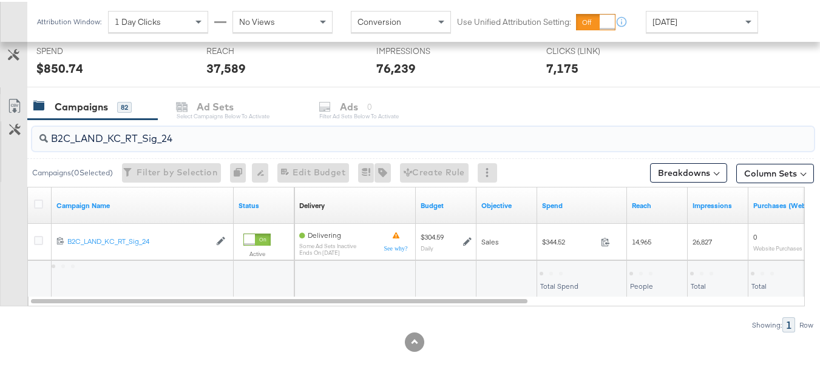
scroll to position [464, 0]
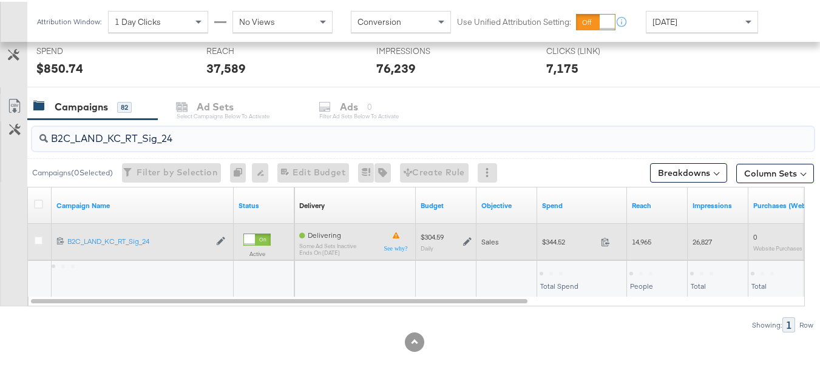
click at [540, 243] on div "$344.52 344.52" at bounding box center [582, 240] width 90 height 19
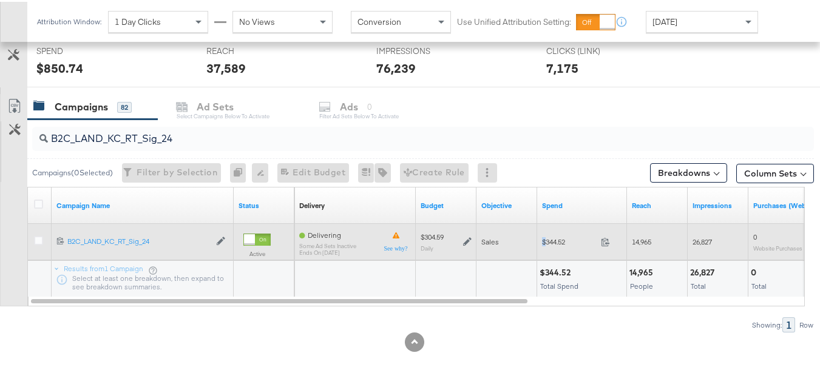
click at [540, 243] on div "$344.52 344.52" at bounding box center [582, 240] width 90 height 19
copy div "$344.52"
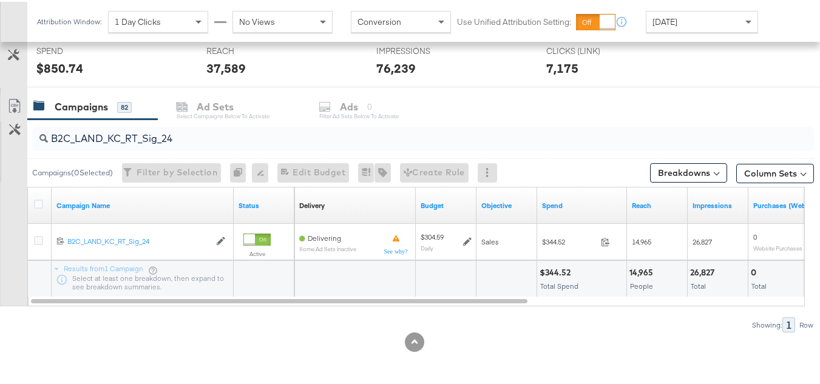
click at [241, 129] on input "B2C_LAND_KC_RT_Sig_24" at bounding box center [396, 132] width 697 height 24
paste input "B_Ecommerce_KC_Retargeting_LW&LOA_Traffic"
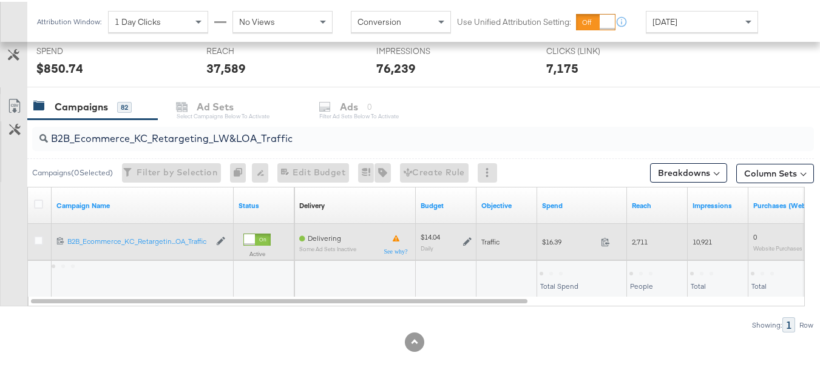
click at [560, 242] on span "$16.39" at bounding box center [569, 240] width 54 height 9
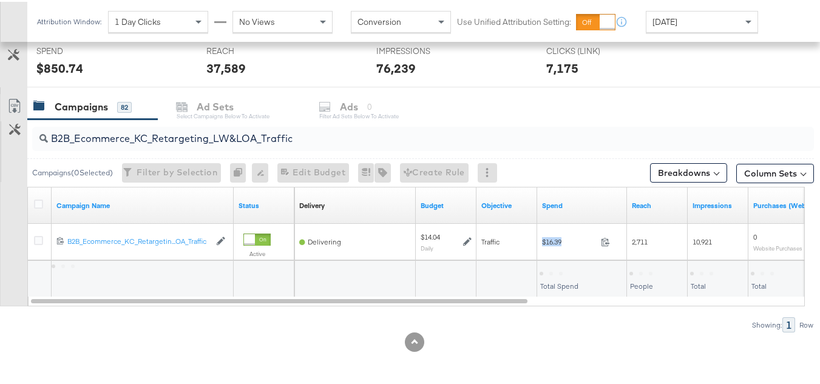
copy div "$16.39"
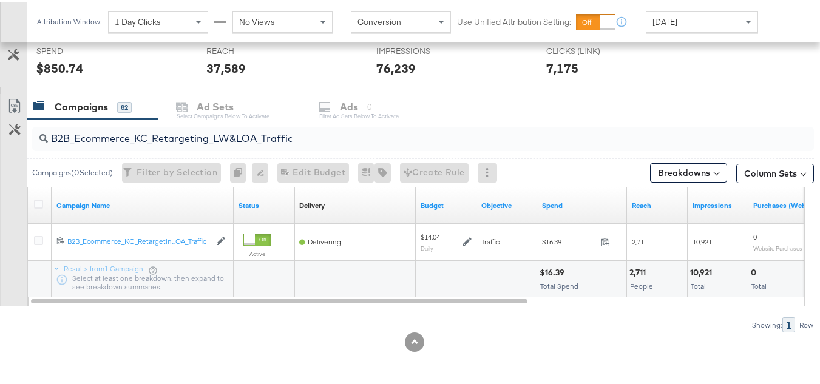
click at [281, 146] on div "B2B_Ecommerce_KC_Retargeting_LW&LOA_Traffic" at bounding box center [423, 137] width 782 height 24
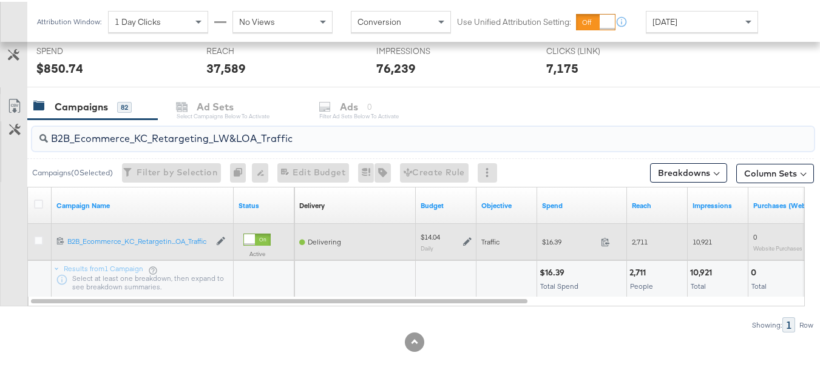
paste input "KC_Retargeting_Prospects & Clients_Conversions"
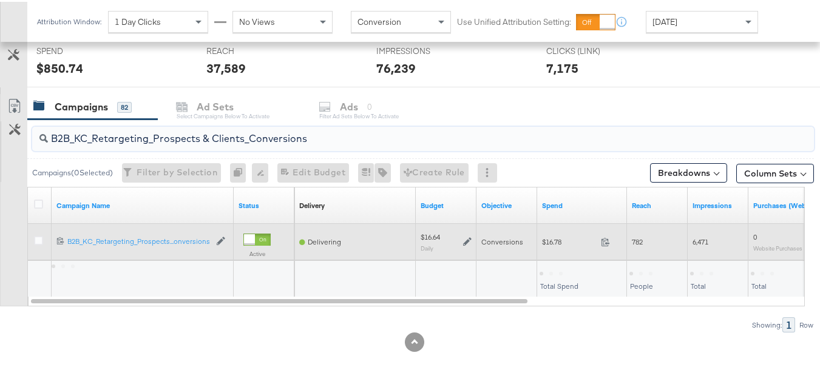
click at [551, 243] on span "$16.78" at bounding box center [569, 240] width 54 height 9
copy div "$16.78"
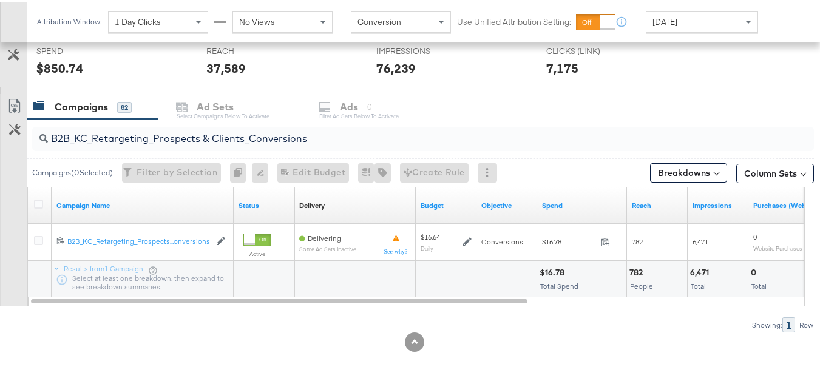
click at [249, 142] on input "B2B_KC_Retargeting_Prospects & Clients_Conversions" at bounding box center [396, 132] width 697 height 24
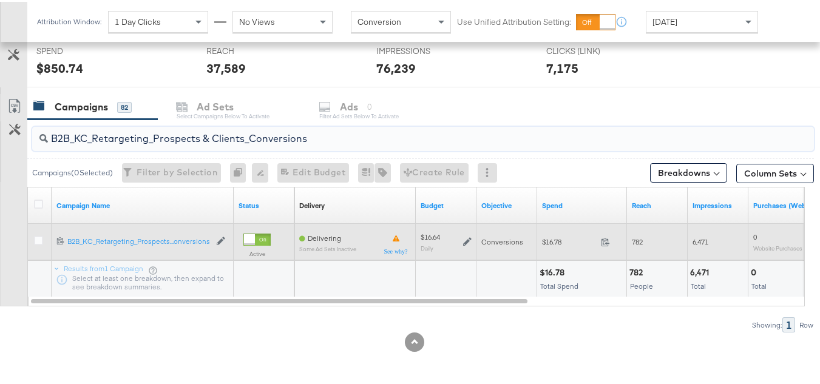
paste input "C_LAND_KC_Pros_Sig"
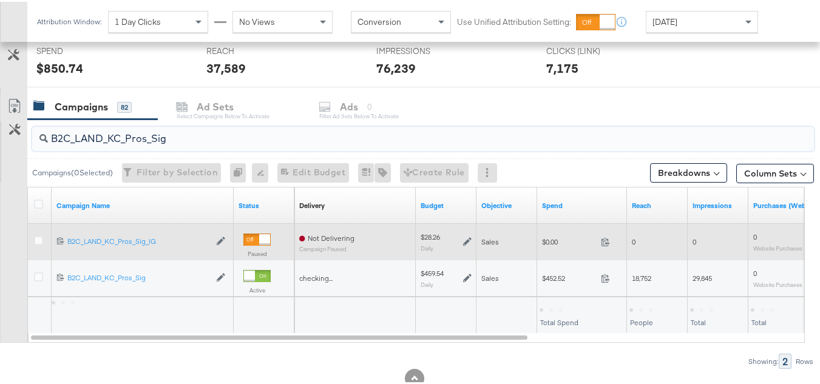
type input "B2C_LAND_KC_Pros_Sig"
click at [549, 243] on span "$0.00" at bounding box center [569, 240] width 54 height 9
click at [543, 245] on span "$0.00" at bounding box center [569, 240] width 54 height 9
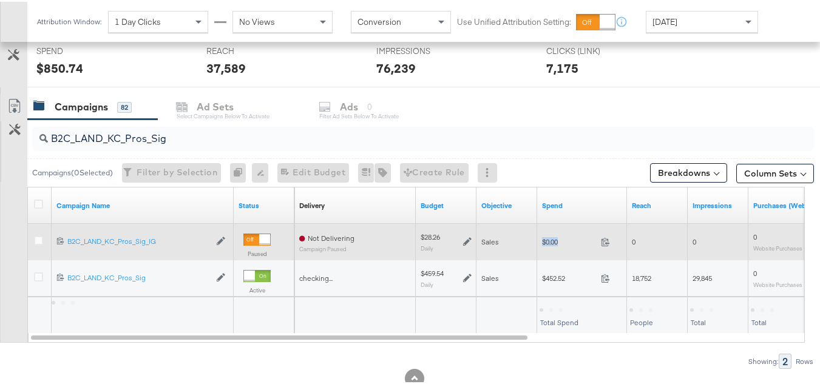
click at [543, 245] on span "$0.00" at bounding box center [569, 240] width 54 height 9
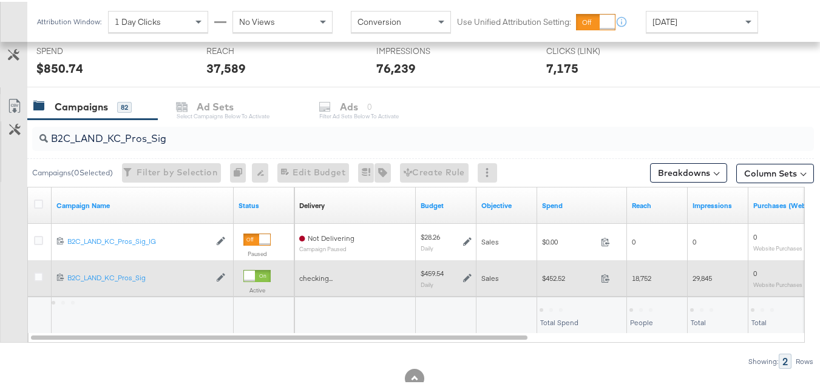
click at [556, 288] on div "$452.52 452.52" at bounding box center [582, 277] width 90 height 36
copy div "$452.52"
